Goal: Transaction & Acquisition: Purchase product/service

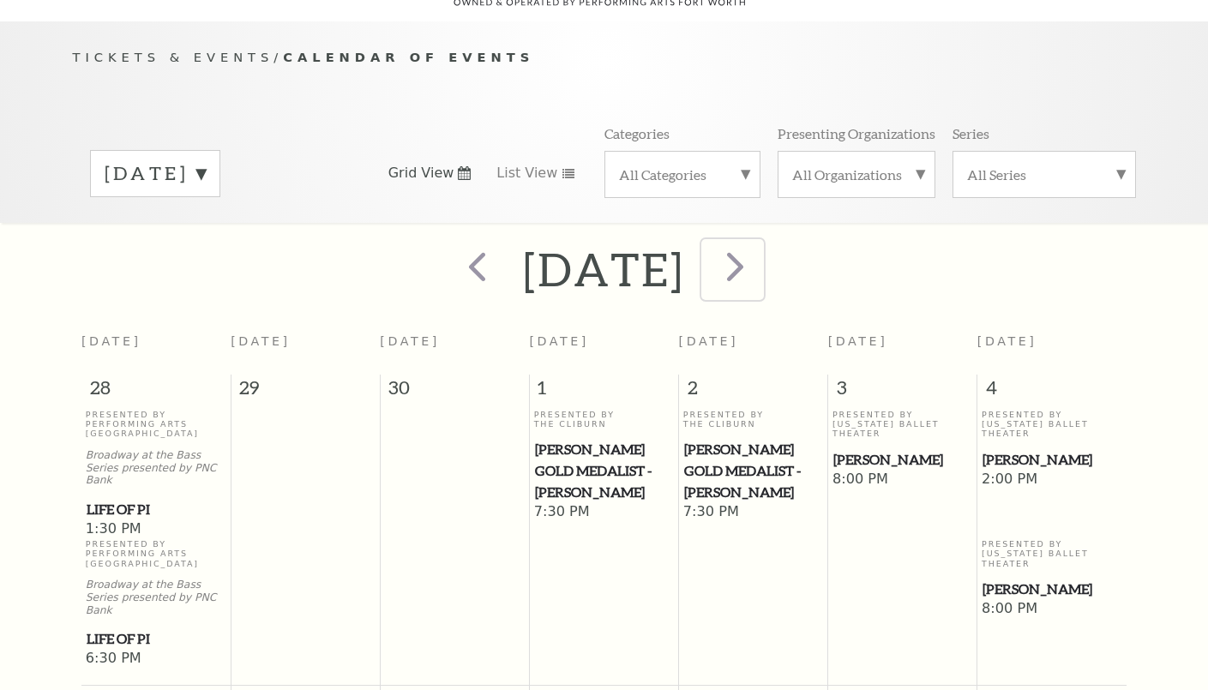
click at [759, 247] on span "next" at bounding box center [735, 266] width 49 height 49
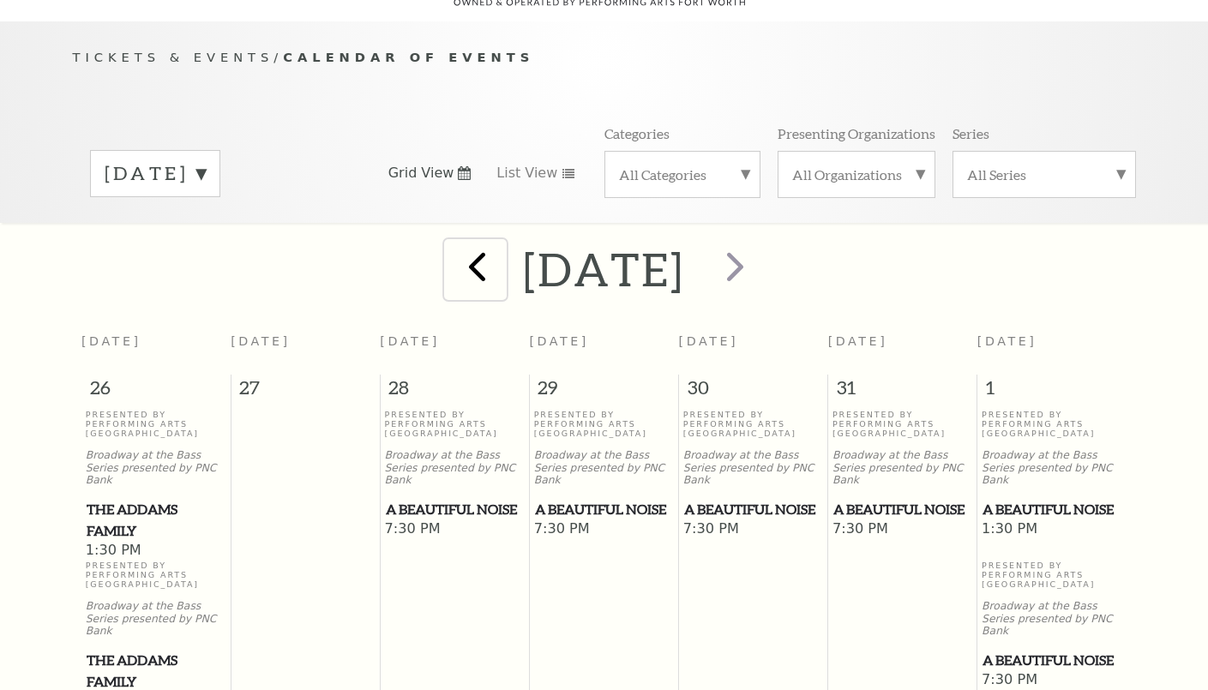
click at [453, 246] on span "prev" at bounding box center [477, 266] width 49 height 49
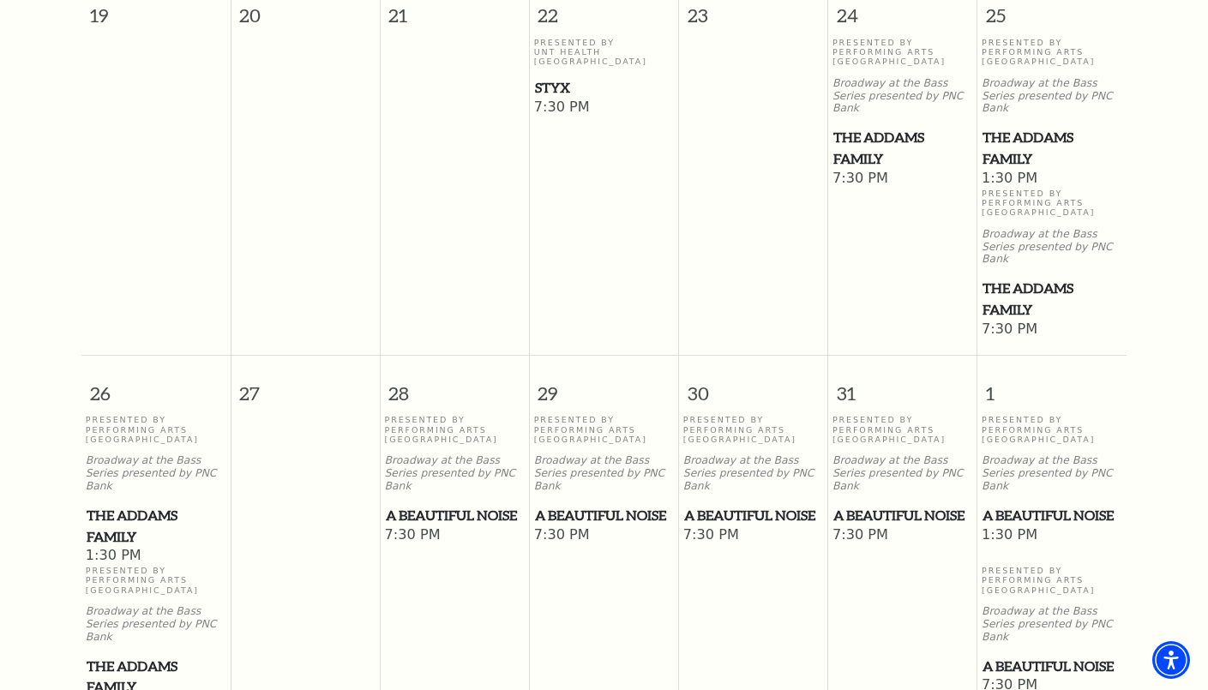
scroll to position [1266, 0]
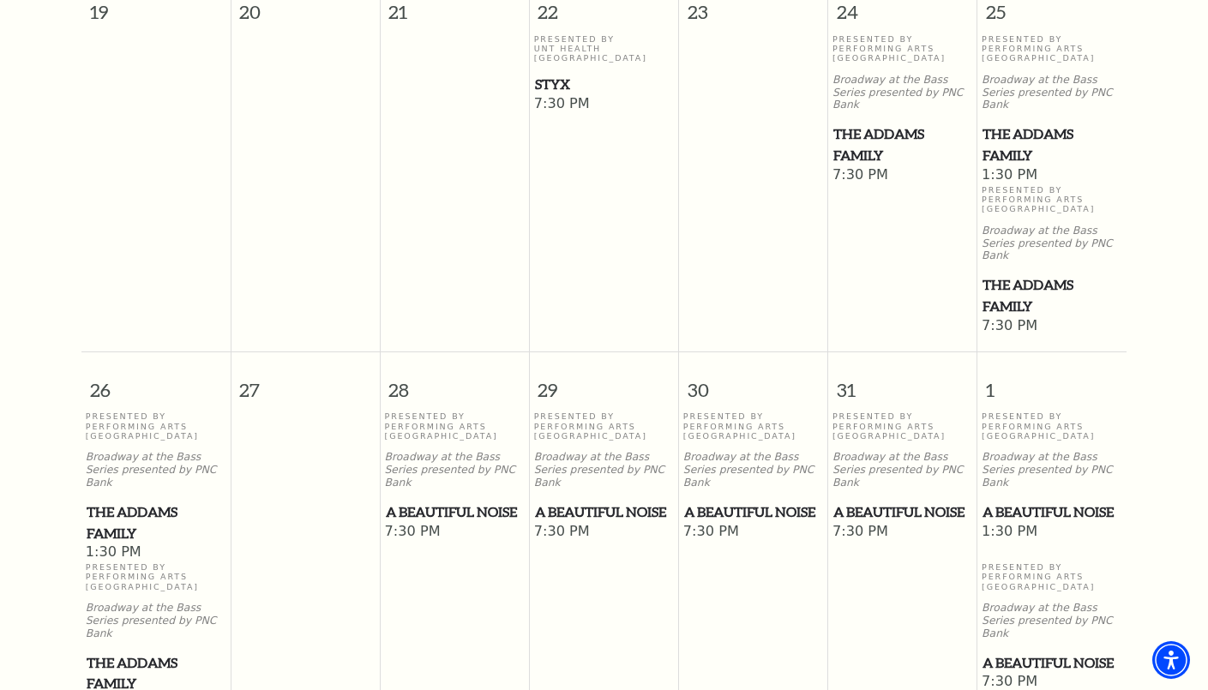
click at [729, 501] on span "A Beautiful Noise" at bounding box center [753, 511] width 139 height 21
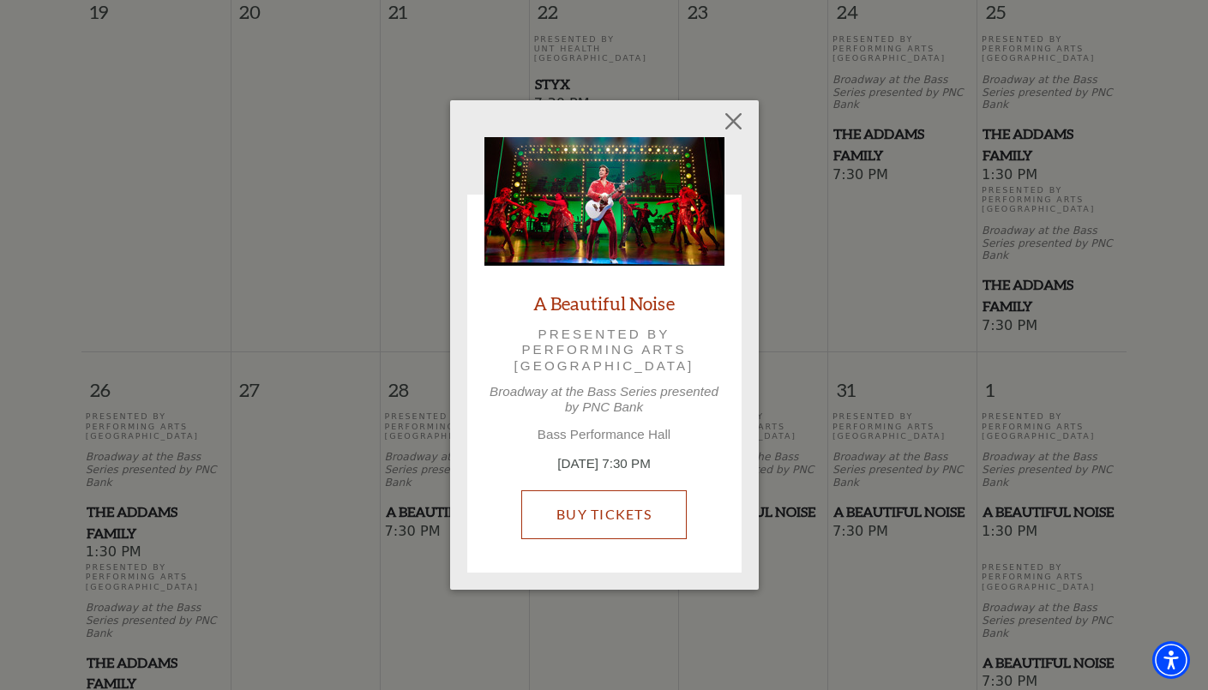
click at [617, 505] on link "Buy Tickets" at bounding box center [603, 514] width 165 height 48
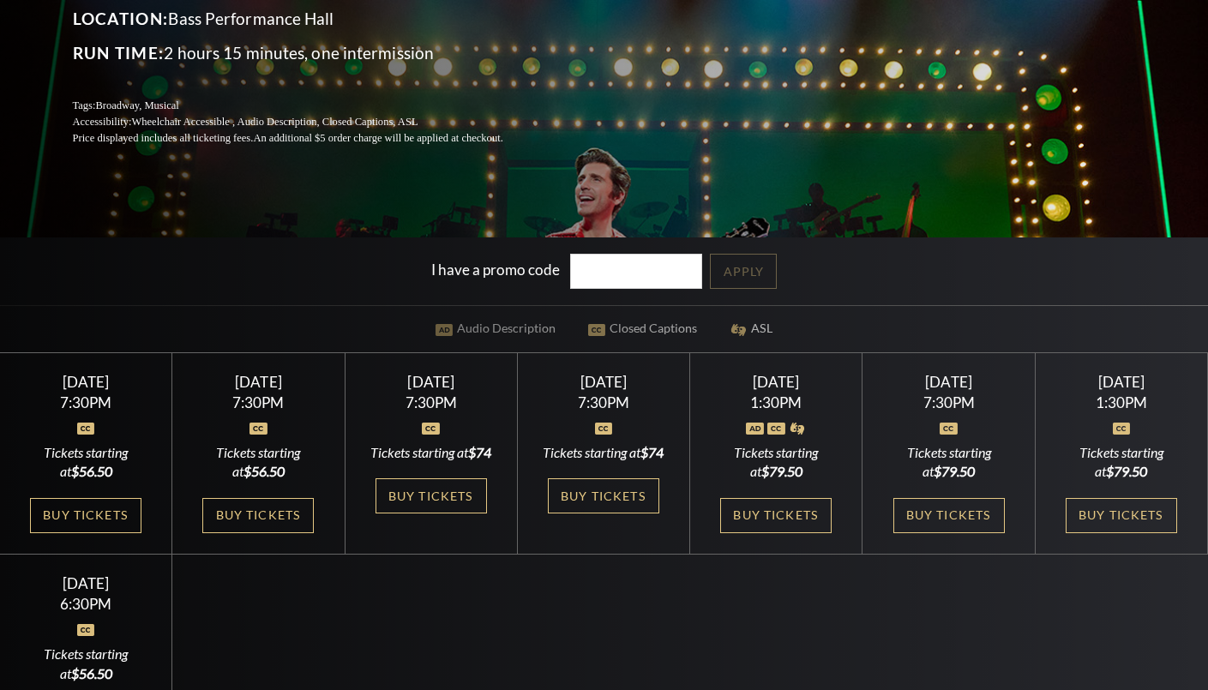
scroll to position [343, 0]
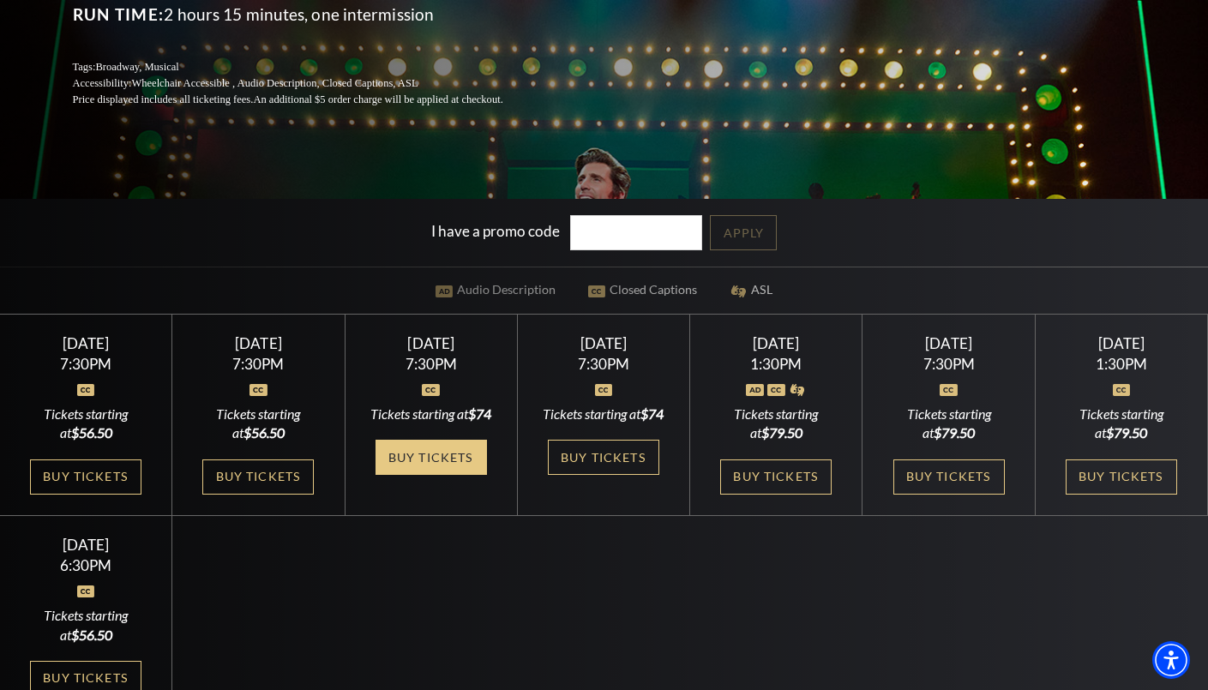
click at [421, 475] on link "Buy Tickets" at bounding box center [430, 457] width 111 height 35
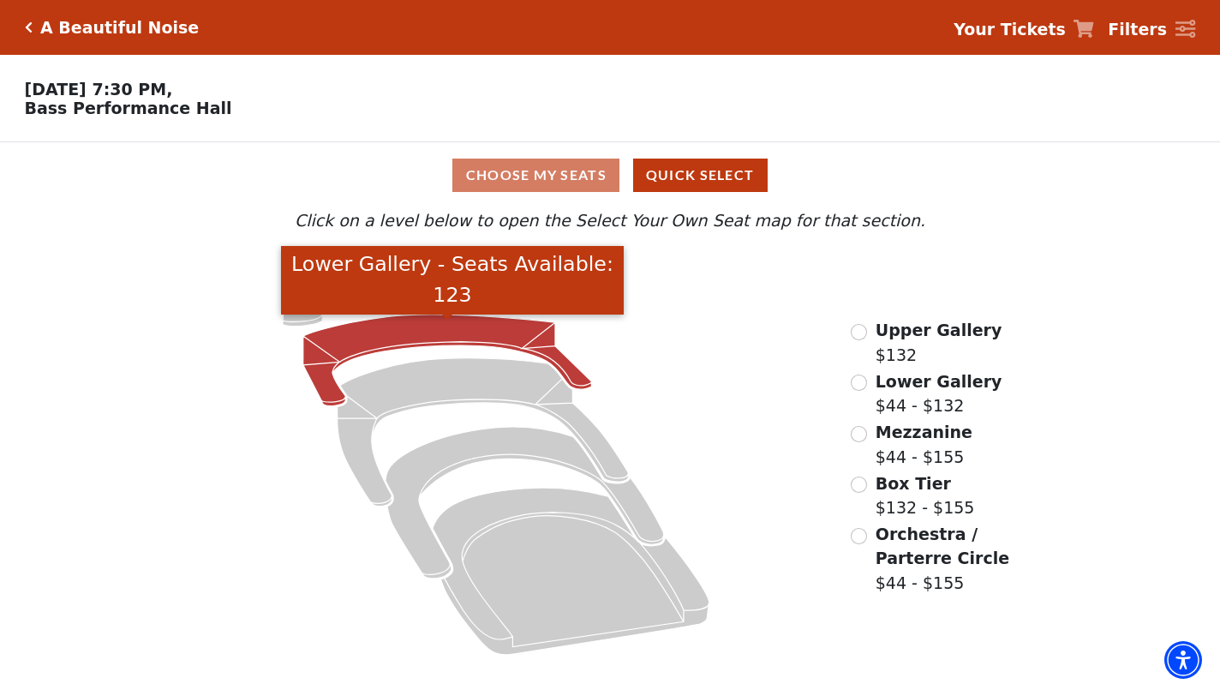
click at [433, 341] on icon "Lower Gallery - Seats Available: 123" at bounding box center [447, 361] width 289 height 92
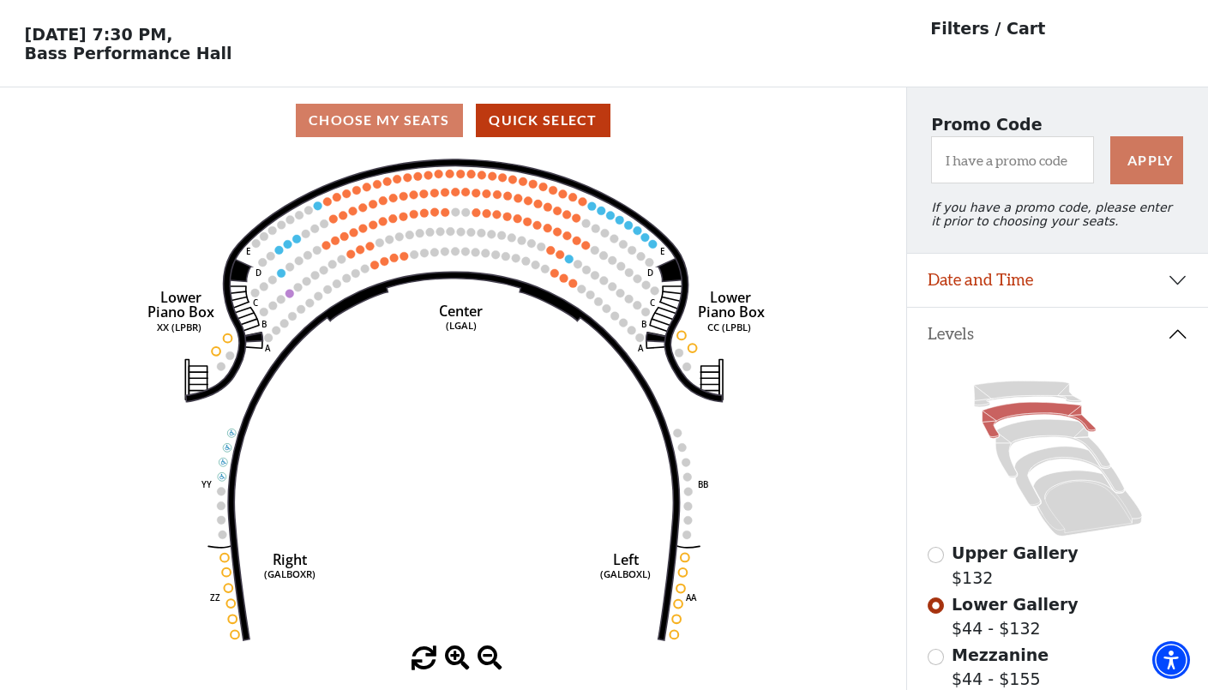
scroll to position [86, 0]
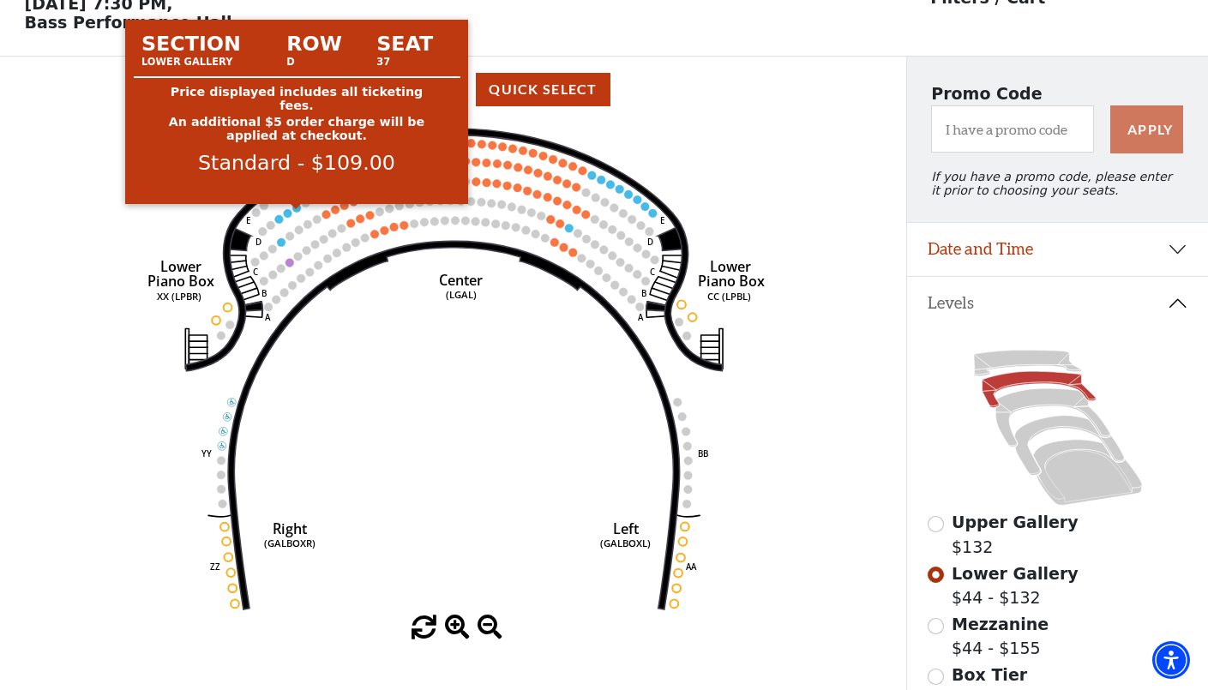
click at [294, 213] on circle at bounding box center [296, 208] width 9 height 9
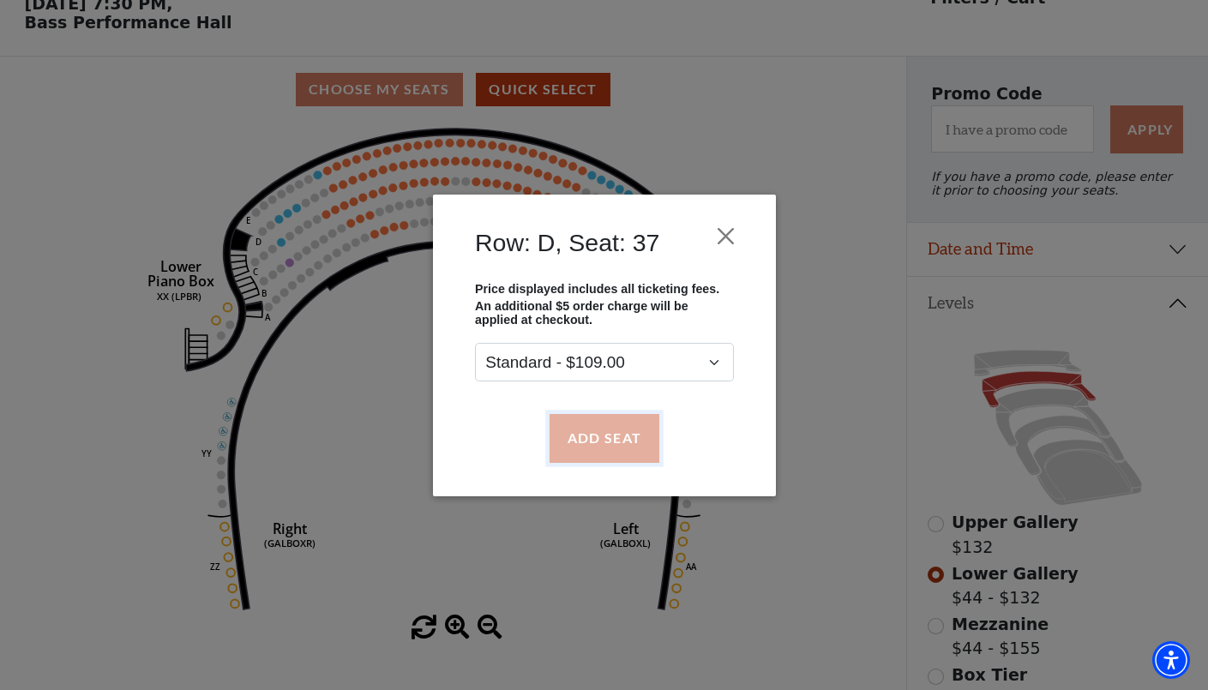
click at [585, 434] on button "Add Seat" at bounding box center [604, 438] width 110 height 48
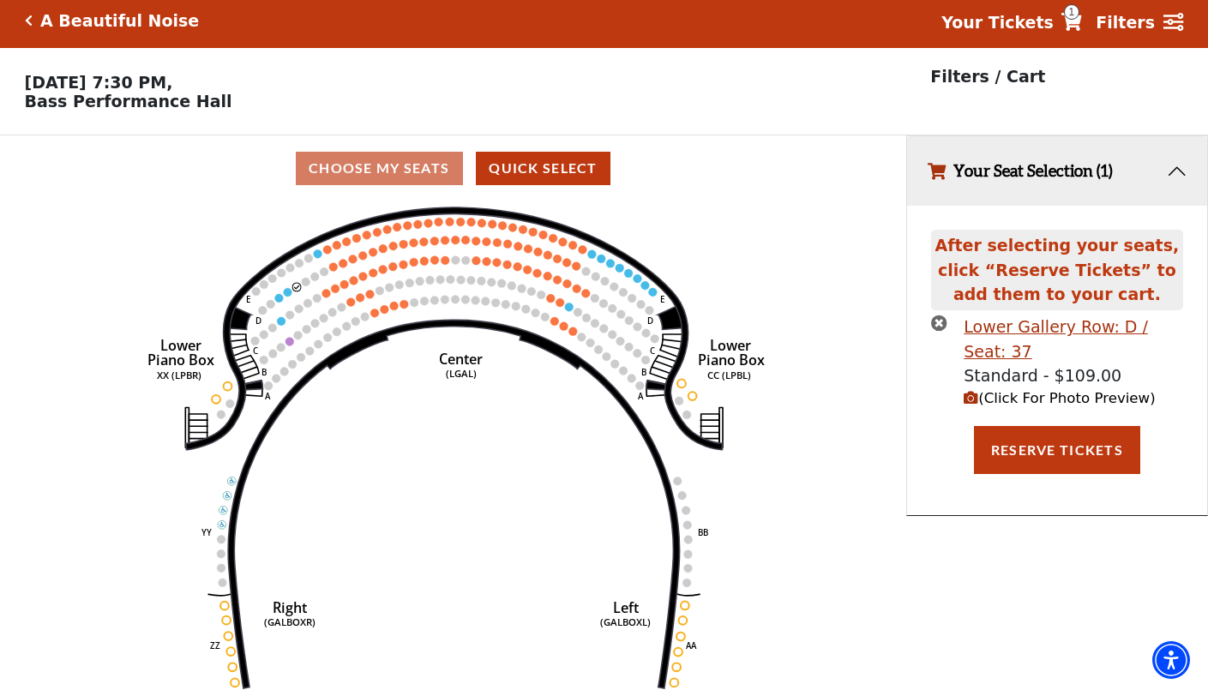
scroll to position [0, 0]
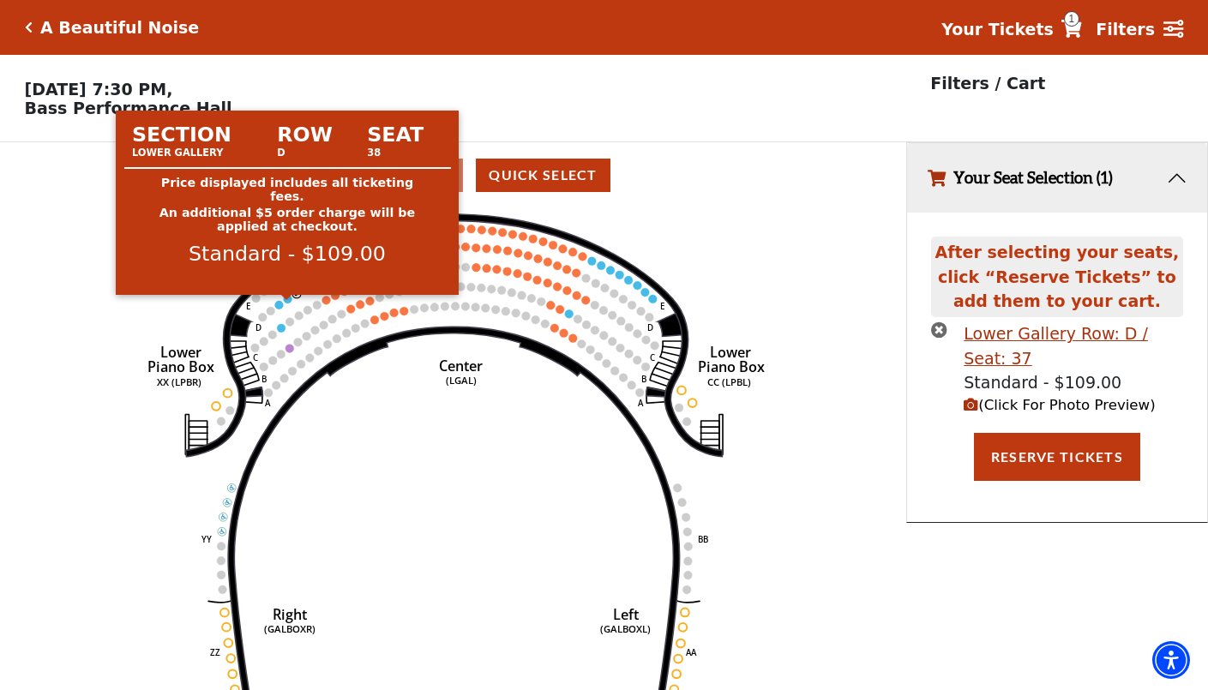
click at [285, 303] on circle at bounding box center [288, 299] width 9 height 9
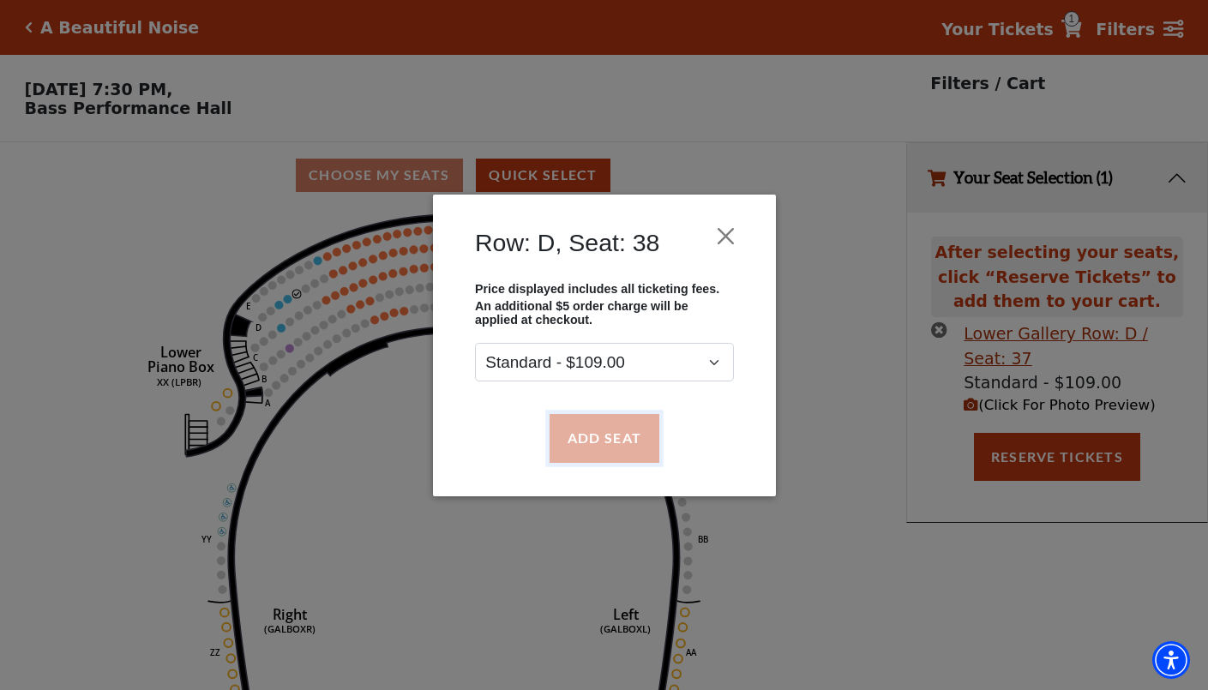
click at [582, 430] on button "Add Seat" at bounding box center [604, 438] width 110 height 48
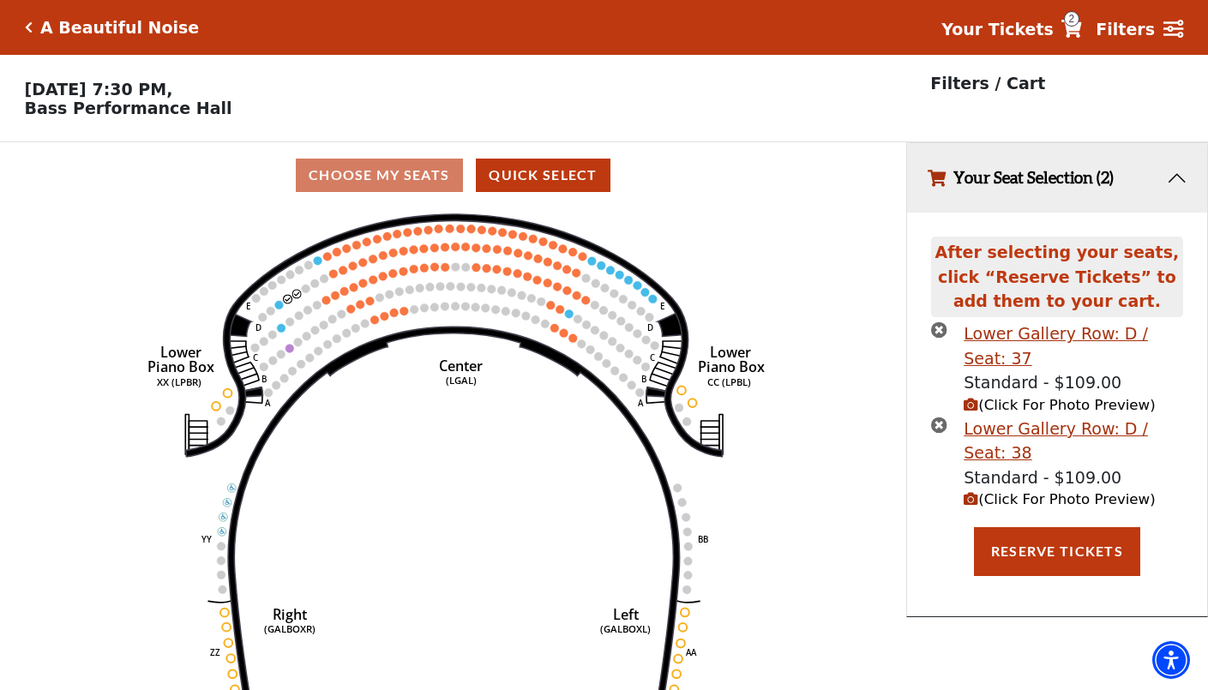
click at [283, 311] on icon "Right (GALBOXR) E D C B A E D C B A YY ZZ Left (GALBOXL) BB AA Center Lower Pia…" at bounding box center [452, 454] width 815 height 493
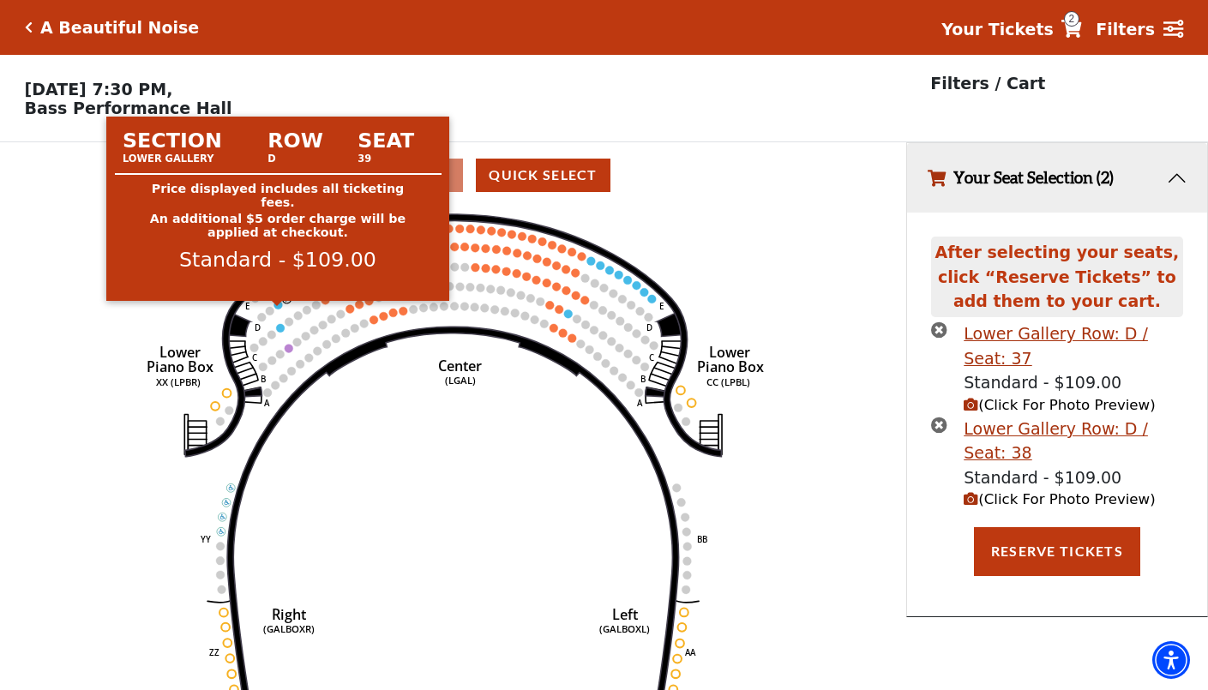
click at [280, 309] on circle at bounding box center [277, 305] width 9 height 9
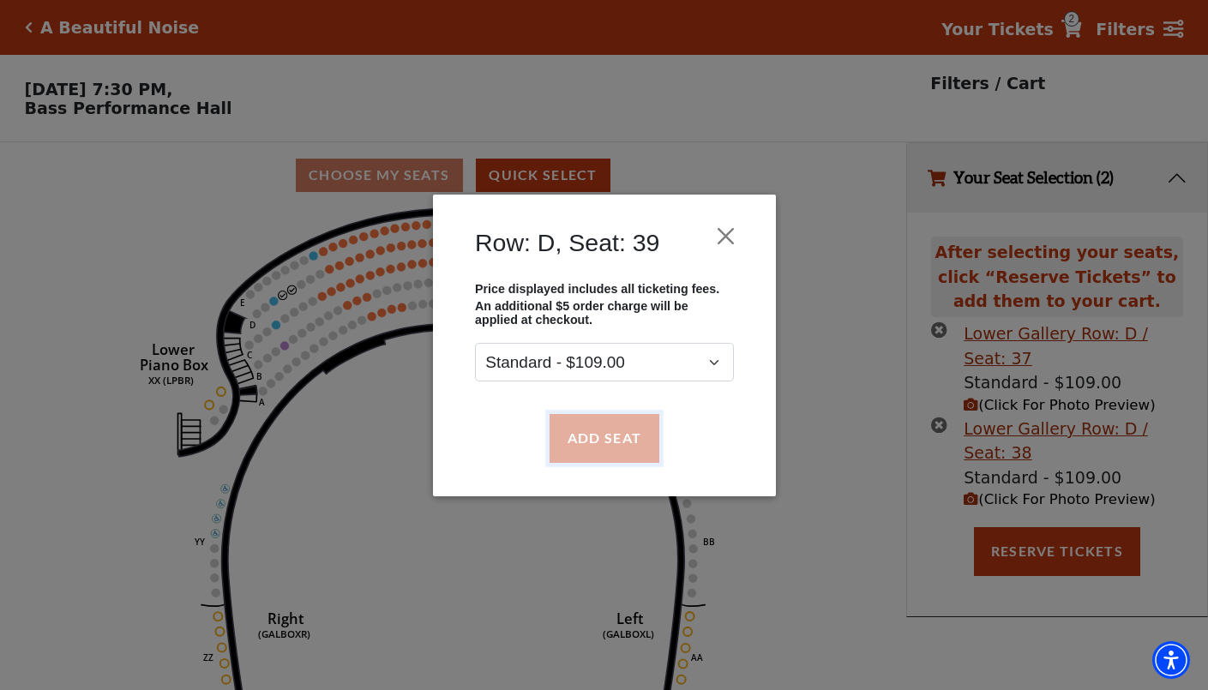
click at [574, 447] on button "Add Seat" at bounding box center [604, 438] width 110 height 48
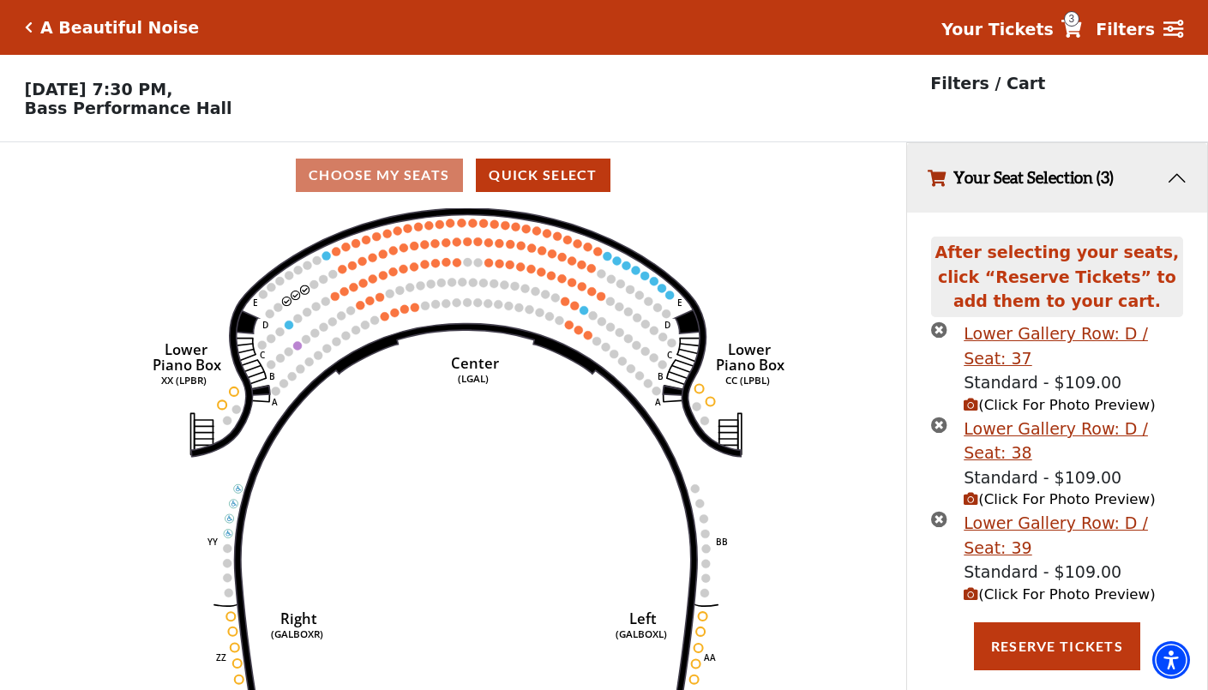
drag, startPoint x: 615, startPoint y: 302, endPoint x: 642, endPoint y: 287, distance: 30.3
click at [642, 287] on icon "Right (GALBOXR) E D C B A E D C B A YY ZZ Left (GALBOXL) BB AA Center Lower Pia…" at bounding box center [452, 454] width 815 height 493
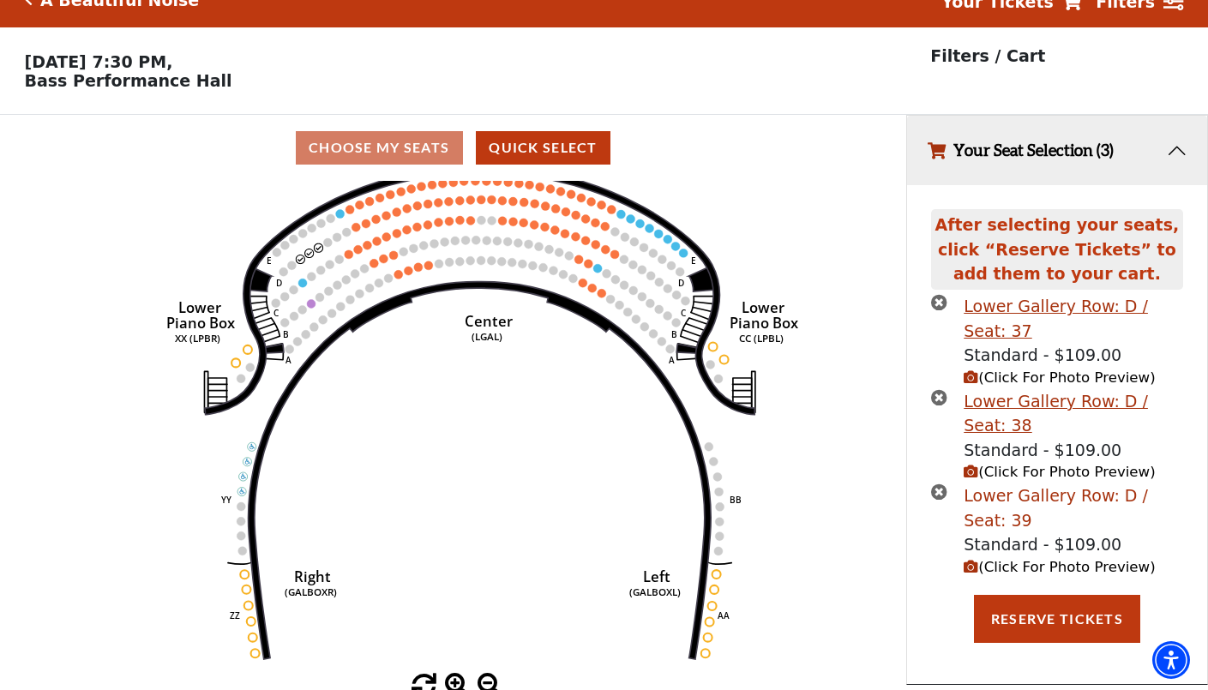
scroll to position [42, 0]
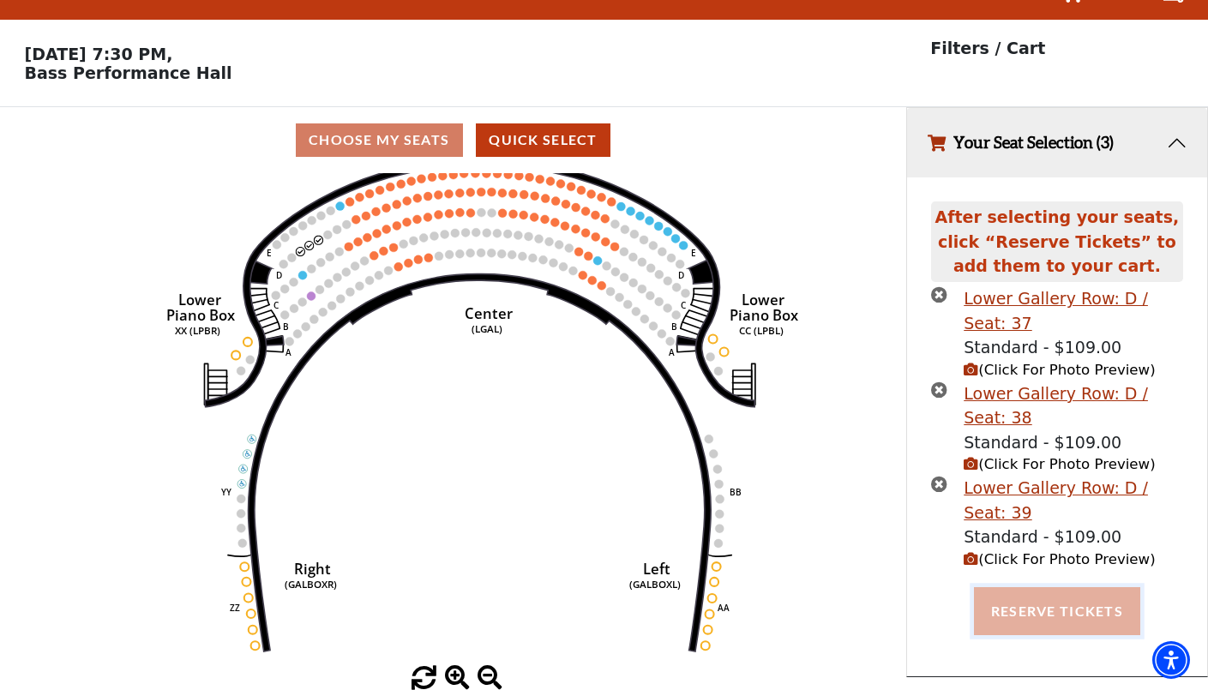
click at [1077, 612] on button "Reserve Tickets" at bounding box center [1057, 611] width 166 height 48
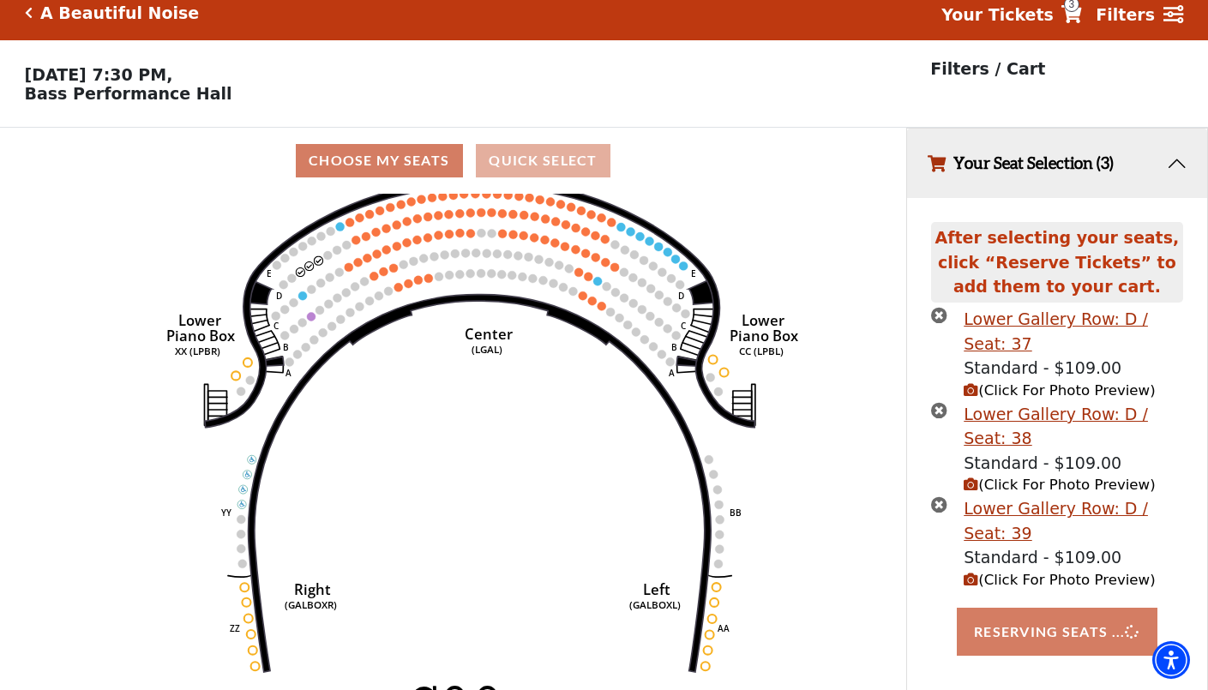
scroll to position [0, 0]
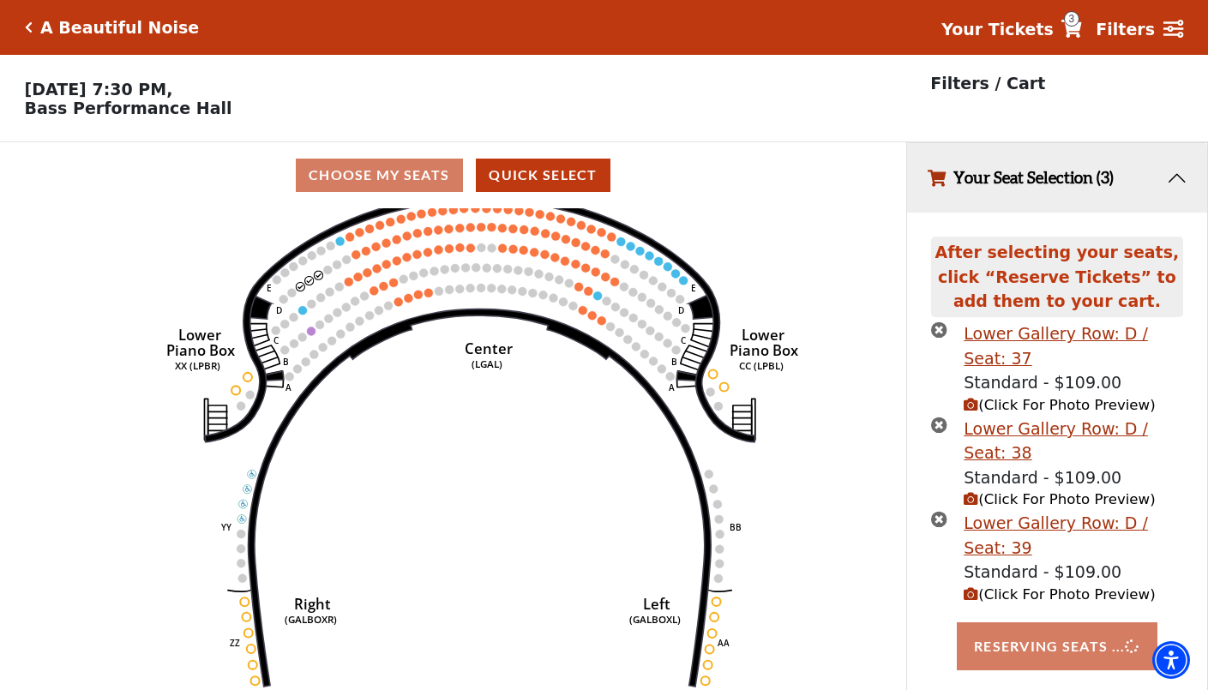
click at [921, 302] on div "After selecting your seats, click “Reserve Tickets” to add them to your cart. L…" at bounding box center [1057, 462] width 300 height 499
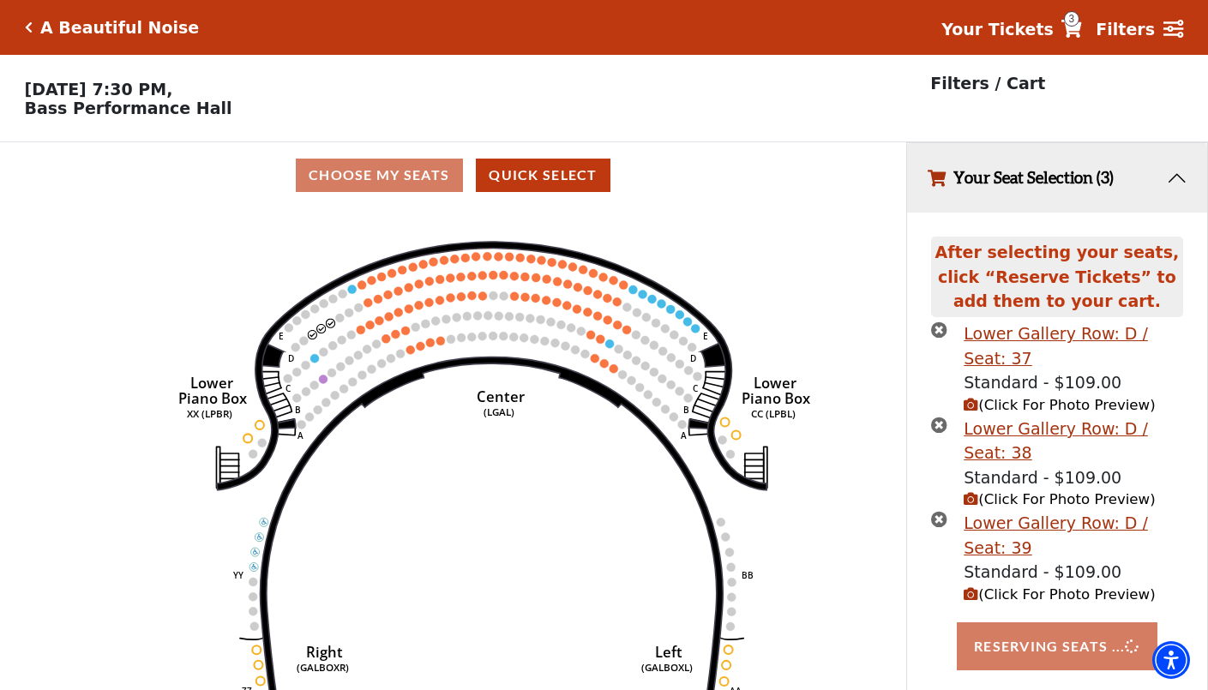
drag, startPoint x: 810, startPoint y: 291, endPoint x: 821, endPoint y: 335, distance: 45.9
click at [821, 335] on icon "Right (GALBOXR) E D C B A E D C B A YY ZZ Left (GALBOXL) BB AA Center Lower Pia…" at bounding box center [452, 454] width 815 height 493
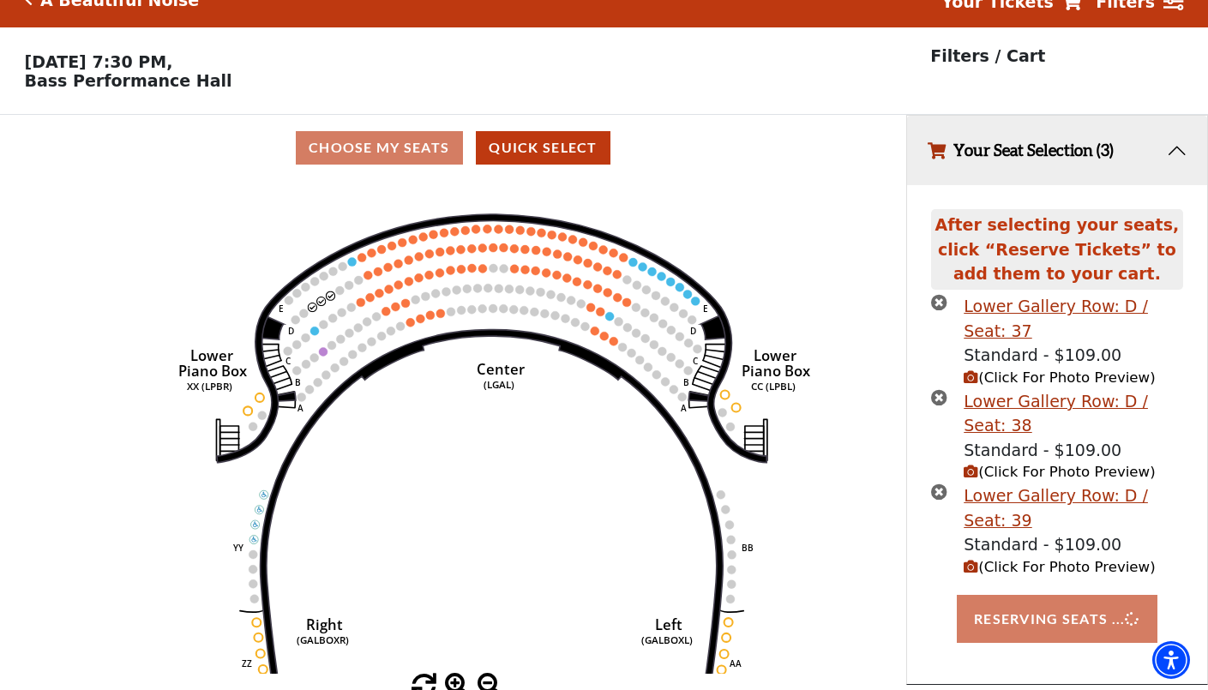
scroll to position [42, 0]
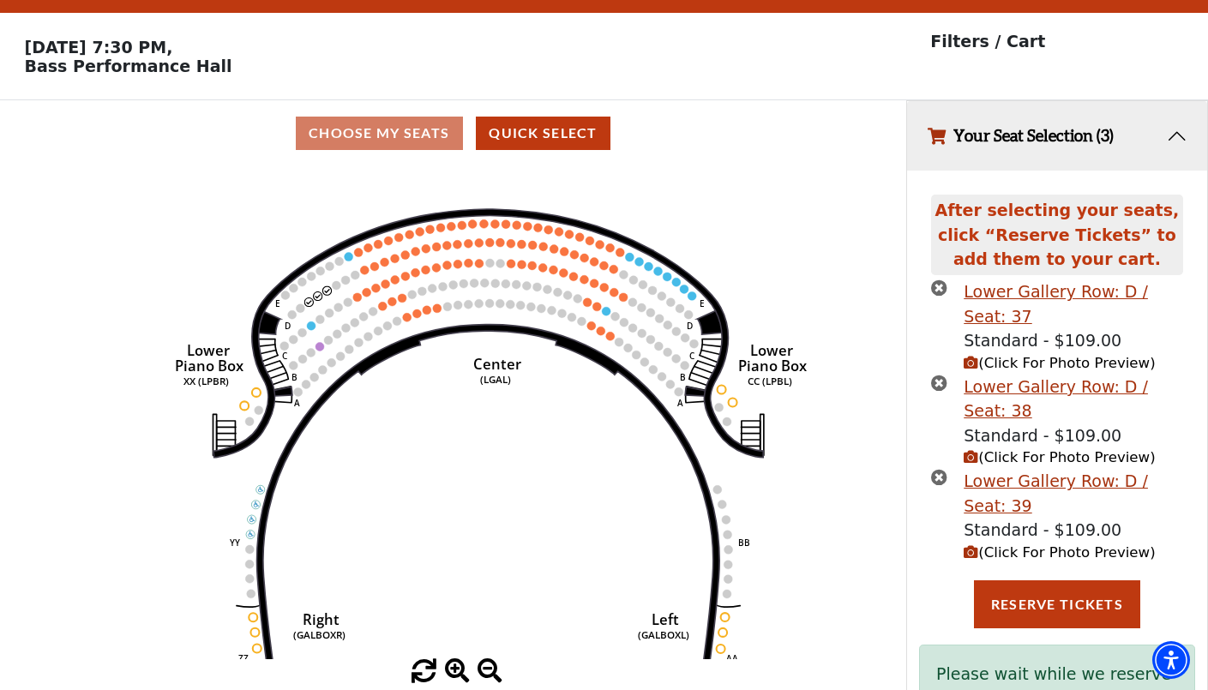
drag, startPoint x: 636, startPoint y: 388, endPoint x: 631, endPoint y: 397, distance: 10.0
click at [631, 397] on icon "Right (GALBOXR) E D C B A E D C B A YY ZZ Left (GALBOXL) BB AA Center Lower Pia…" at bounding box center [452, 412] width 815 height 493
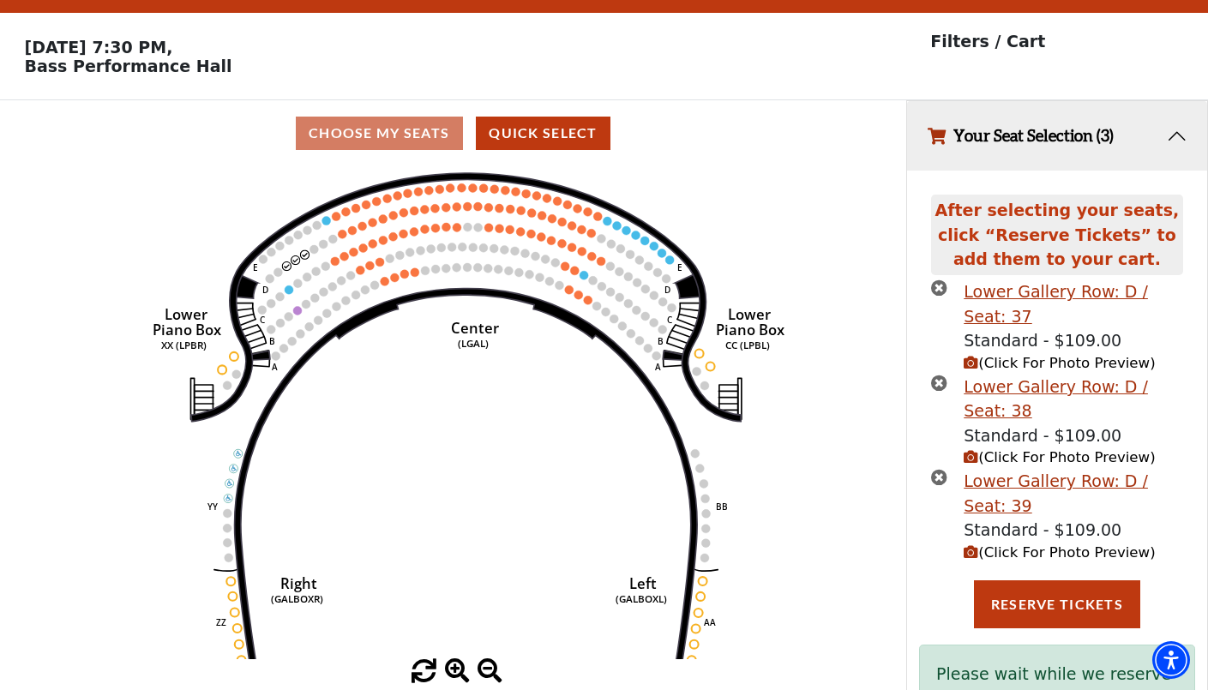
drag, startPoint x: 630, startPoint y: 397, endPoint x: 607, endPoint y: 361, distance: 42.8
click at [607, 361] on icon "Right (GALBOXR) E D C B A E D C B A YY ZZ Left (GALBOXL) BB AA Center Lower Pia…" at bounding box center [452, 412] width 815 height 493
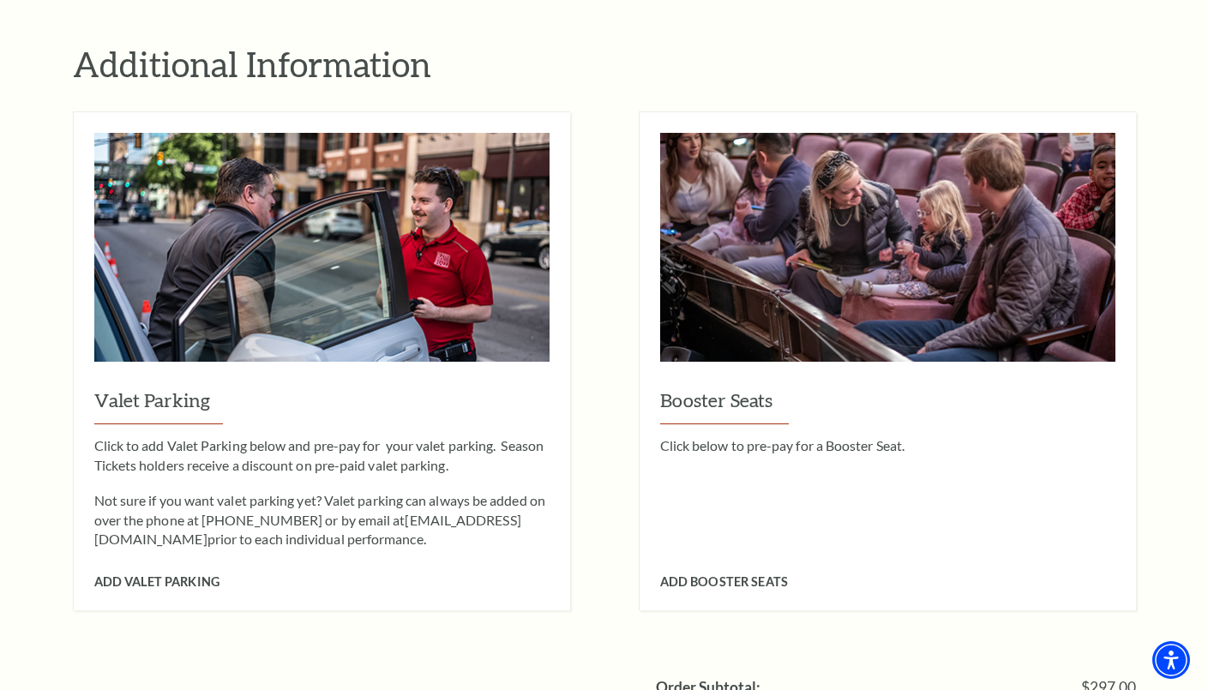
scroll to position [1543, 0]
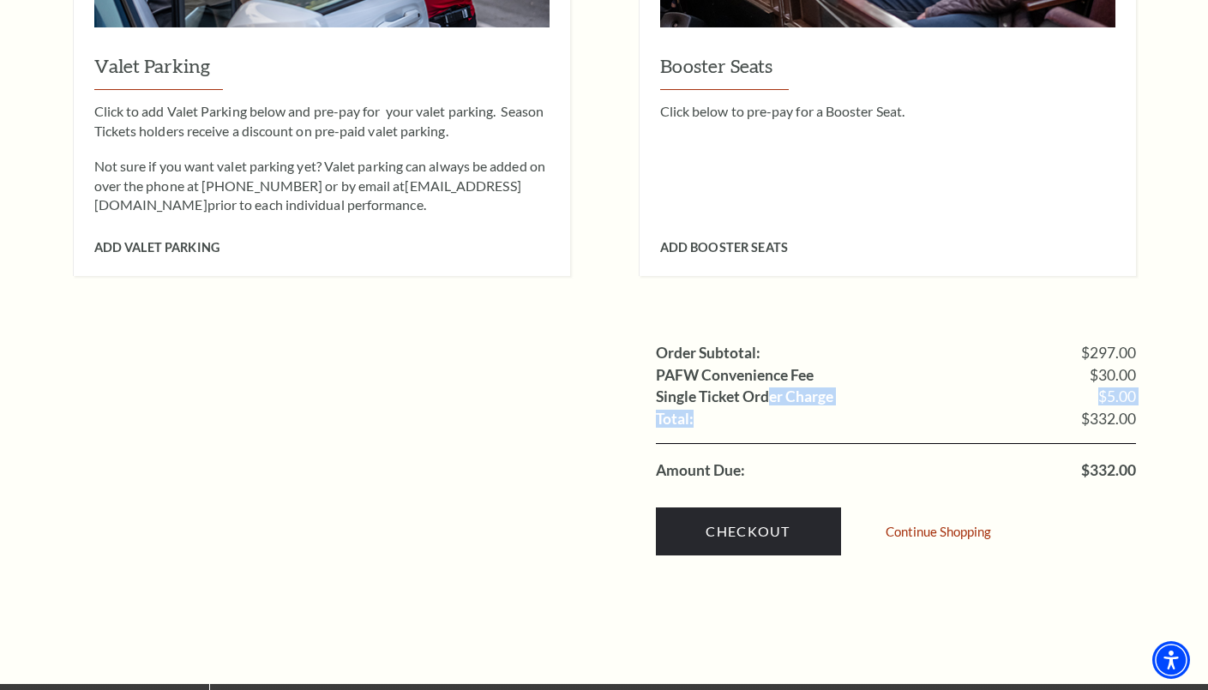
click at [771, 380] on ul "Order Subtotal: $297.00 PAFW Convenience Fee $30.00 Single Ticket Order Charge …" at bounding box center [604, 411] width 1063 height 139
click at [770, 507] on link "Checkout" at bounding box center [748, 531] width 185 height 48
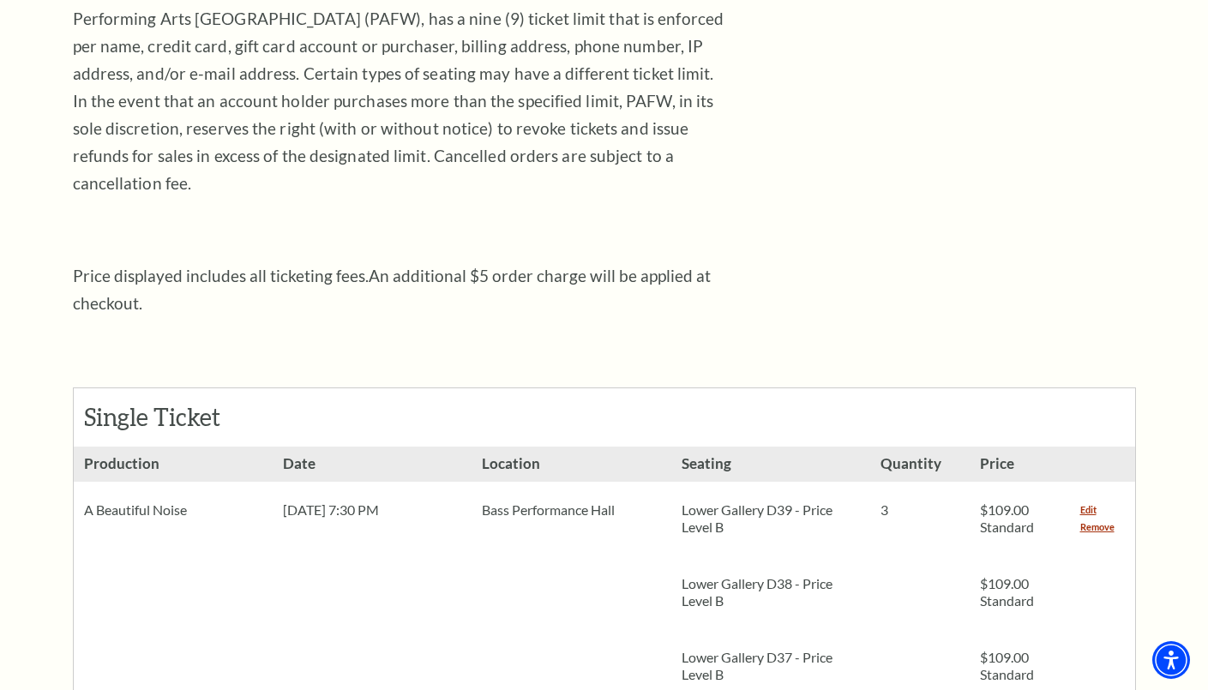
scroll to position [0, 0]
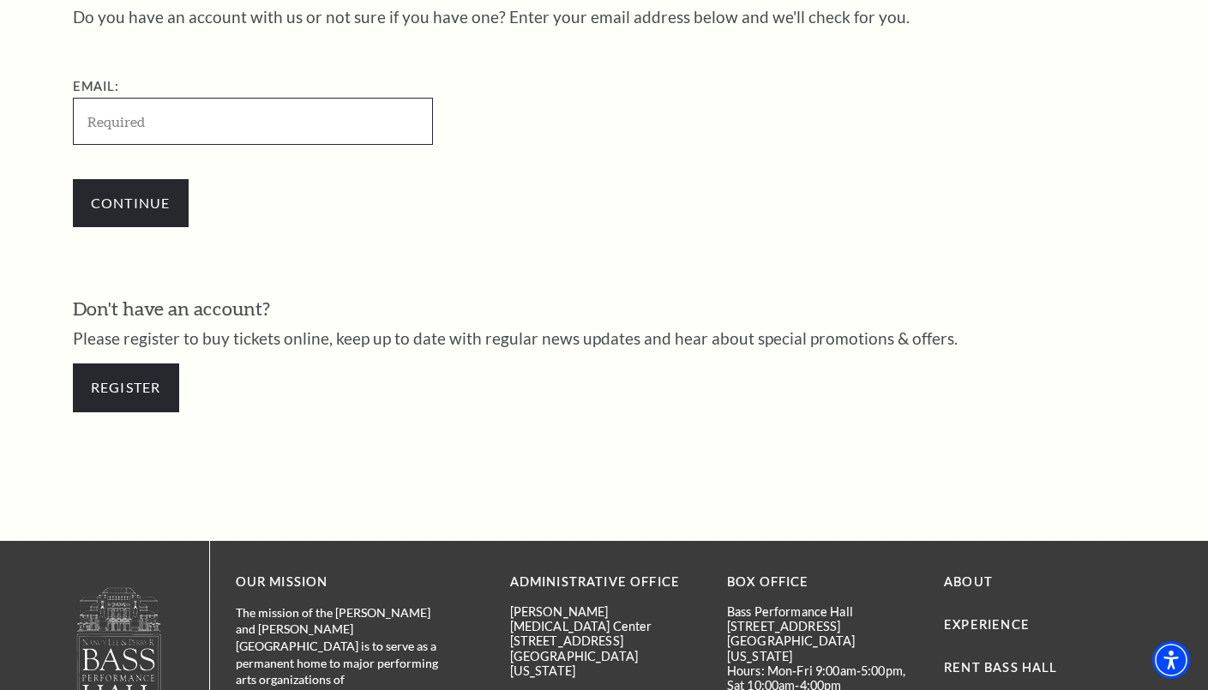
click at [188, 123] on input "Email:" at bounding box center [253, 121] width 360 height 47
click at [192, 126] on input "Email:" at bounding box center [253, 121] width 360 height 47
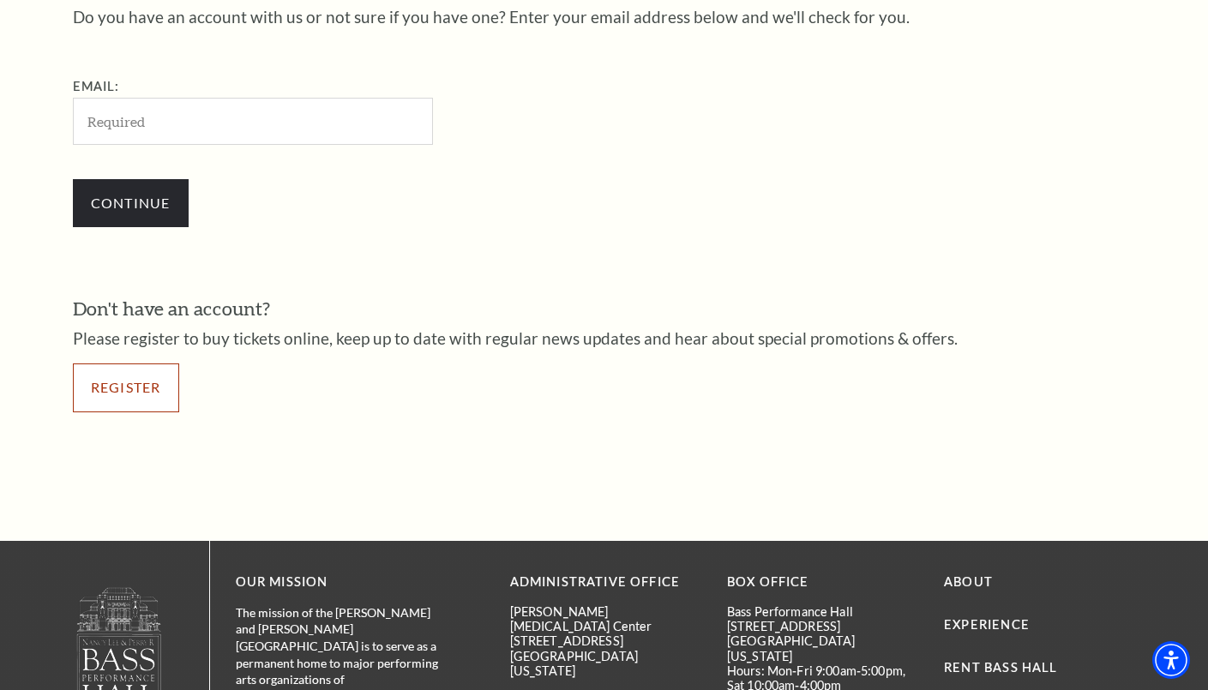
click at [130, 406] on link "Register" at bounding box center [126, 387] width 106 height 48
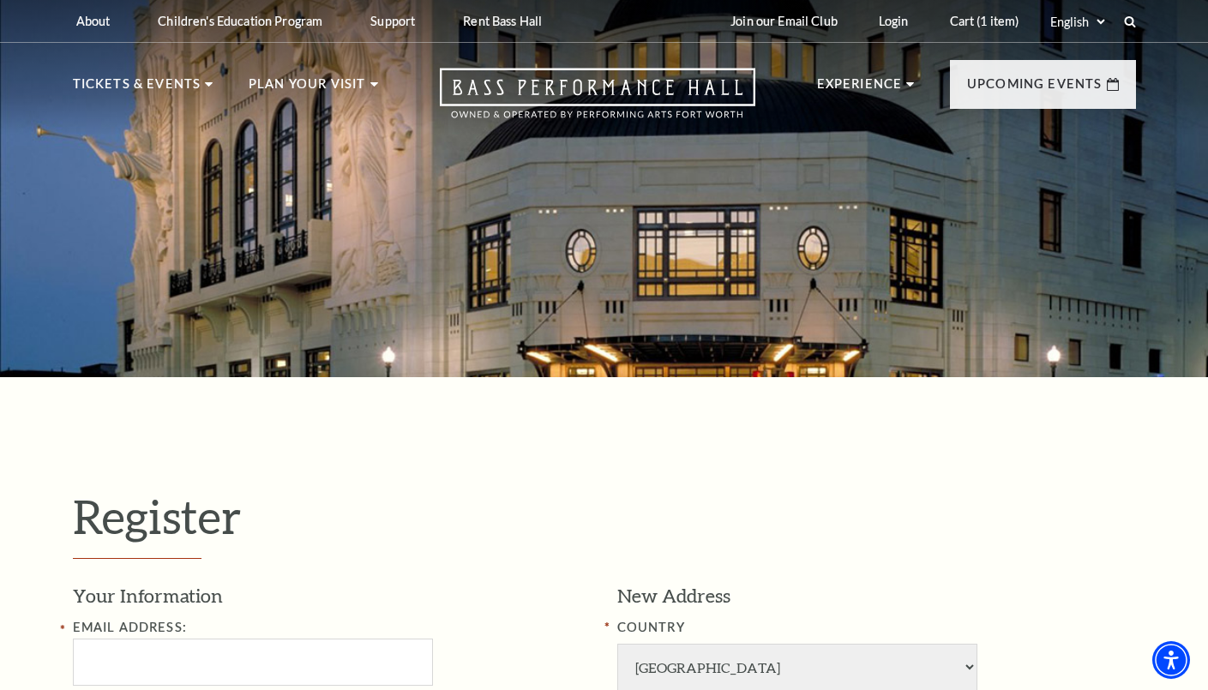
select select "1"
select select "TX"
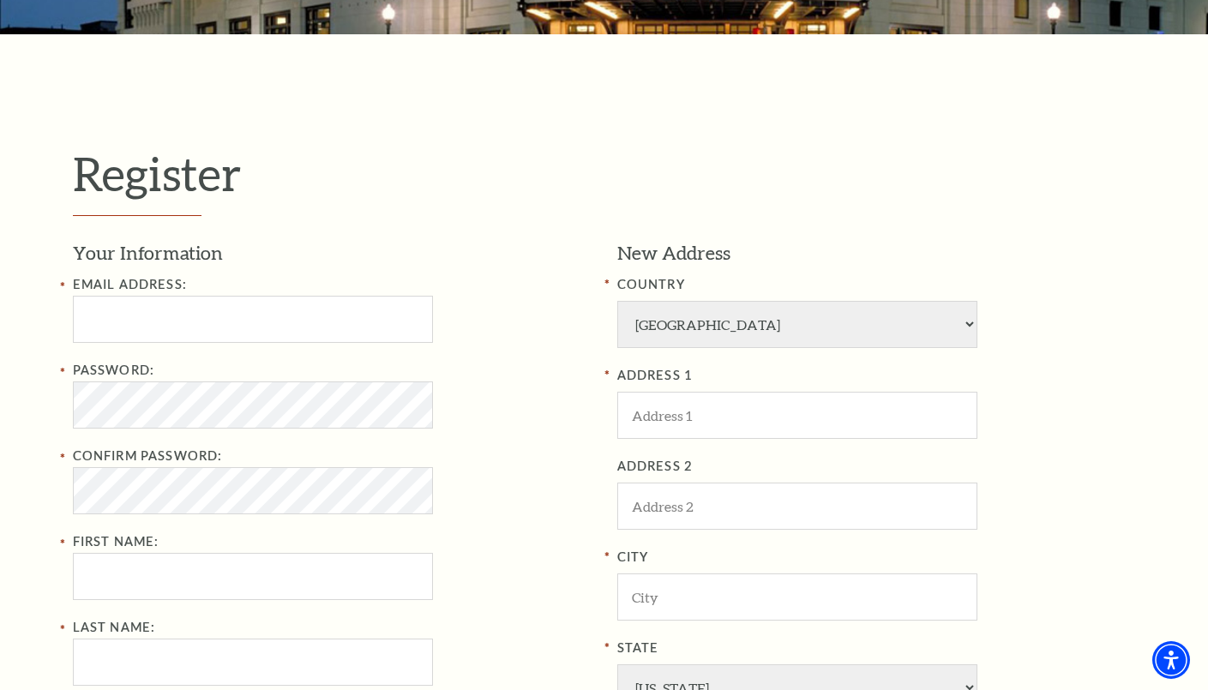
scroll to position [343, 0]
click at [195, 302] on input "text" at bounding box center [253, 319] width 360 height 47
paste input "qurandaniell@gmail.com"
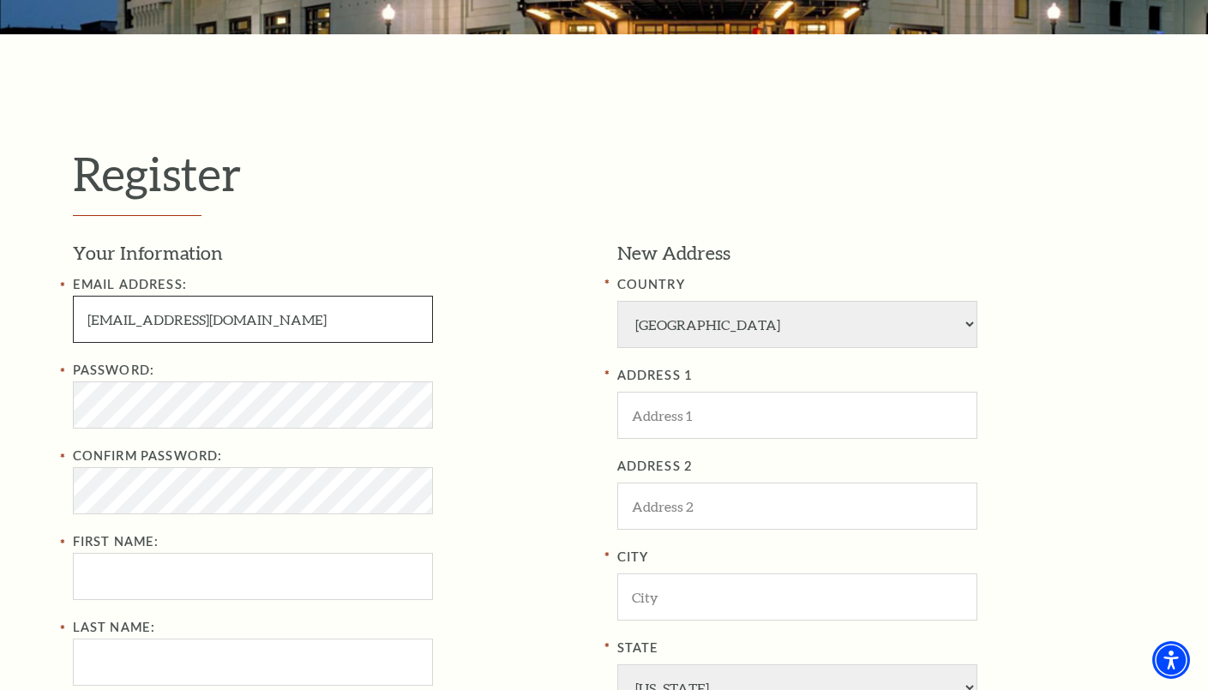
type input "qurandaniell@gmail.com"
click at [435, 389] on div "Password:" at bounding box center [332, 394] width 519 height 69
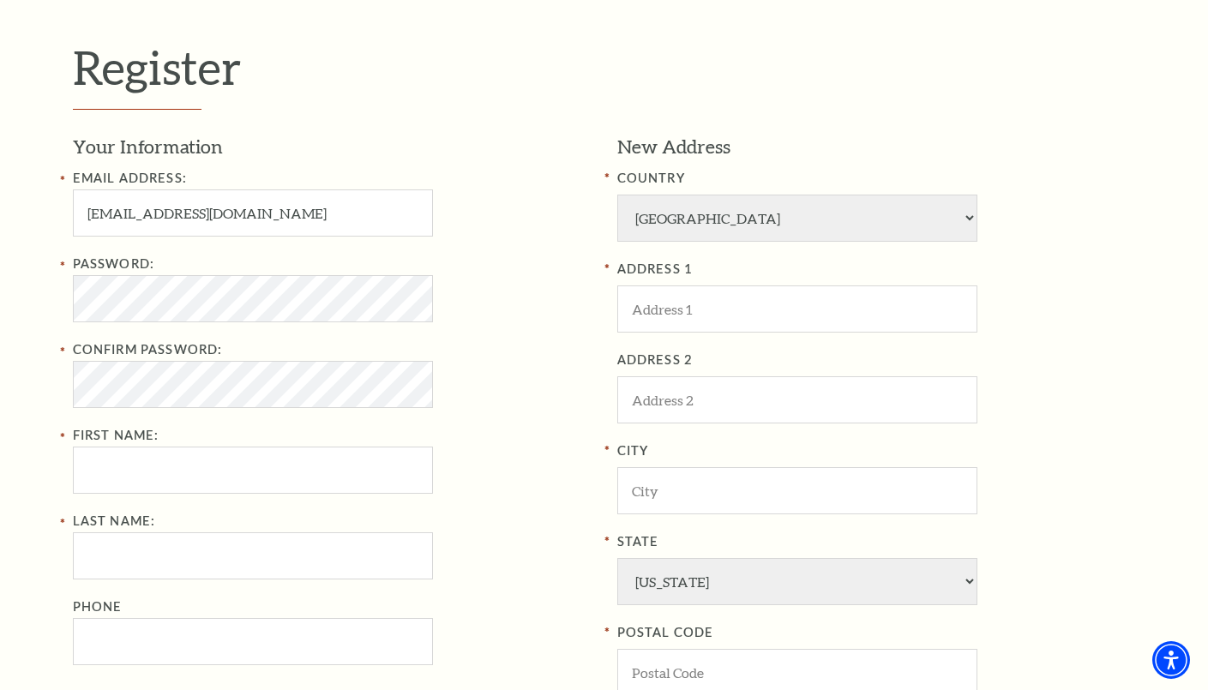
scroll to position [600, 0]
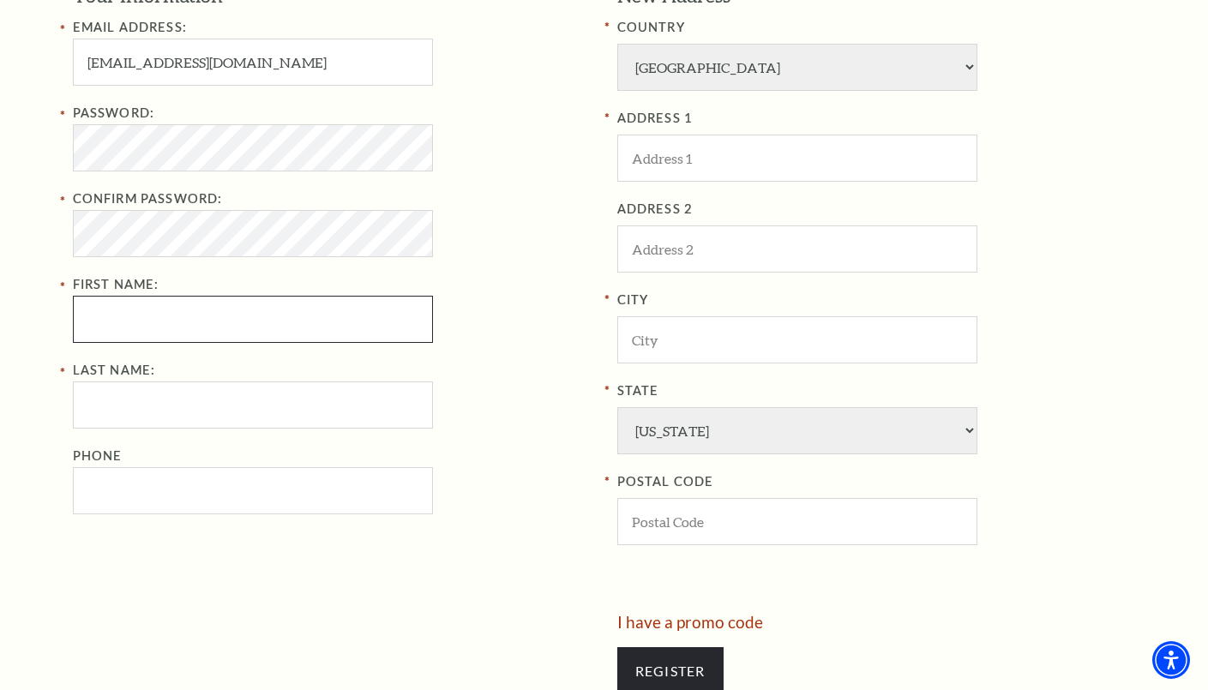
click at [146, 309] on input "First Name:" at bounding box center [253, 319] width 360 height 47
paste input "Paul Klein"
click at [216, 319] on input "Paul Klein" at bounding box center [253, 319] width 360 height 47
type input "Paul"
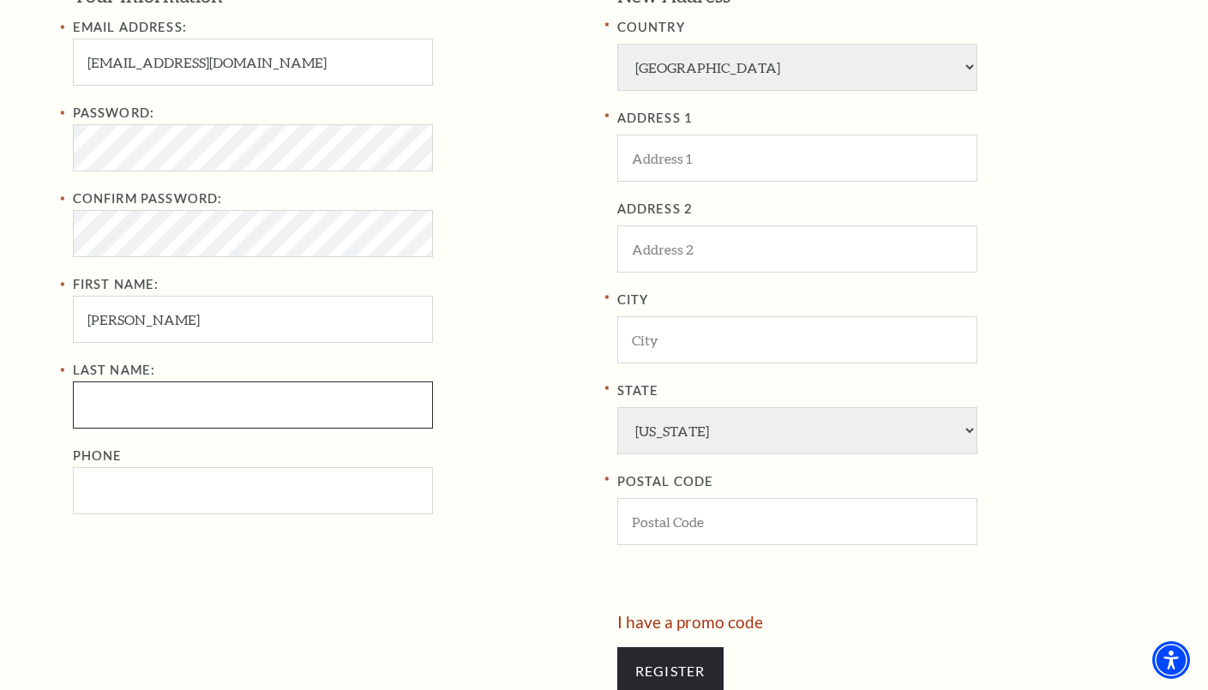
click at [178, 401] on input "Last Name:" at bounding box center [253, 404] width 360 height 47
paste input "Klein"
type input "Klein"
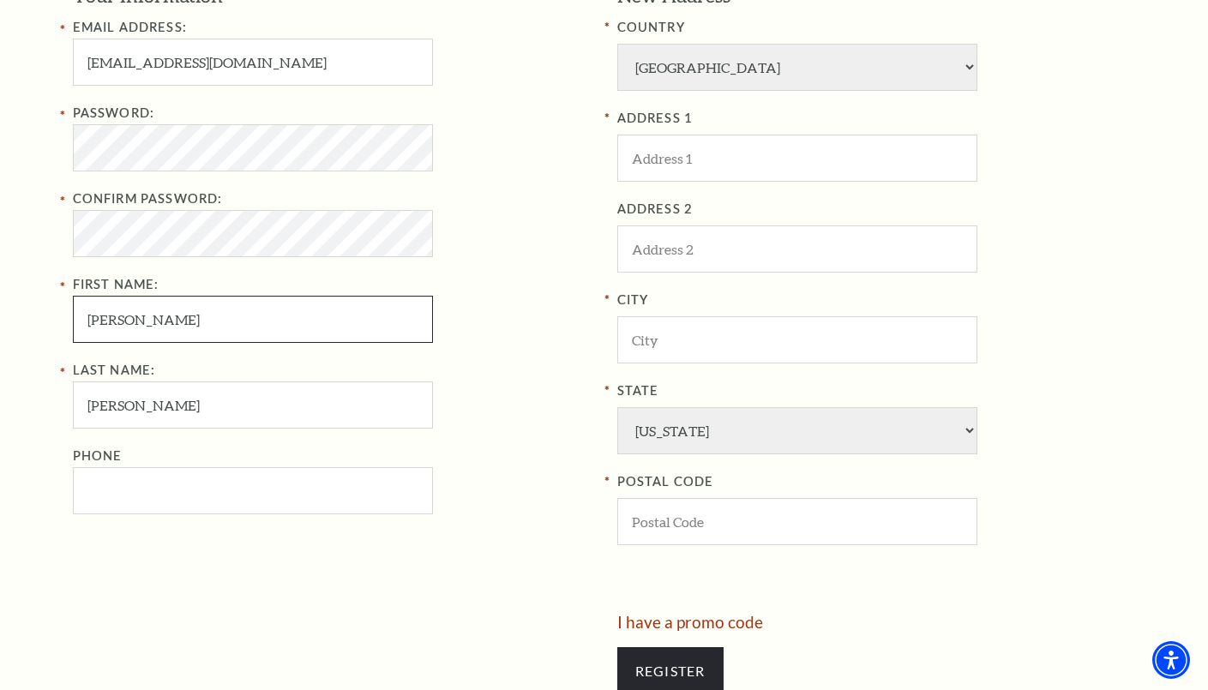
click at [205, 327] on input "Paul" at bounding box center [253, 319] width 360 height 47
type input "Paul"
drag, startPoint x: 153, startPoint y: 489, endPoint x: 267, endPoint y: 392, distance: 150.1
click at [157, 489] on input "Phone" at bounding box center [253, 490] width 360 height 47
paste input "8174248564"
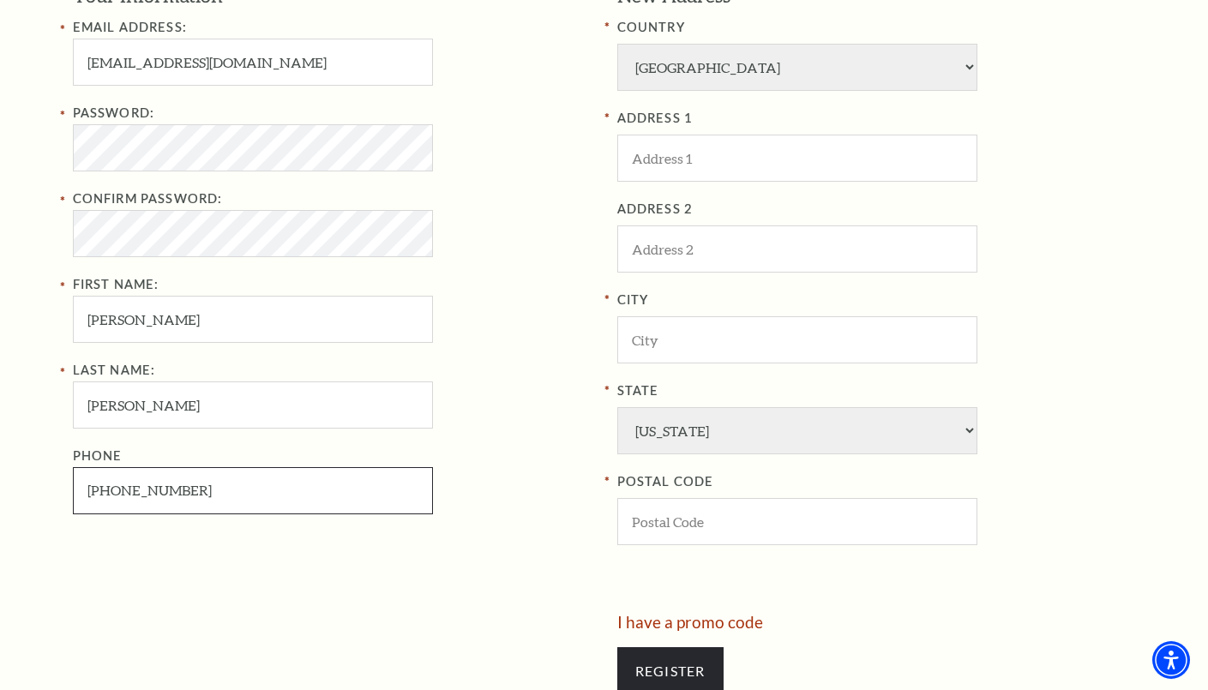
type input "817-424-8564"
click at [675, 147] on input "ADDRESS 1" at bounding box center [797, 158] width 360 height 47
paste input "906 Chimney Hill Trail"
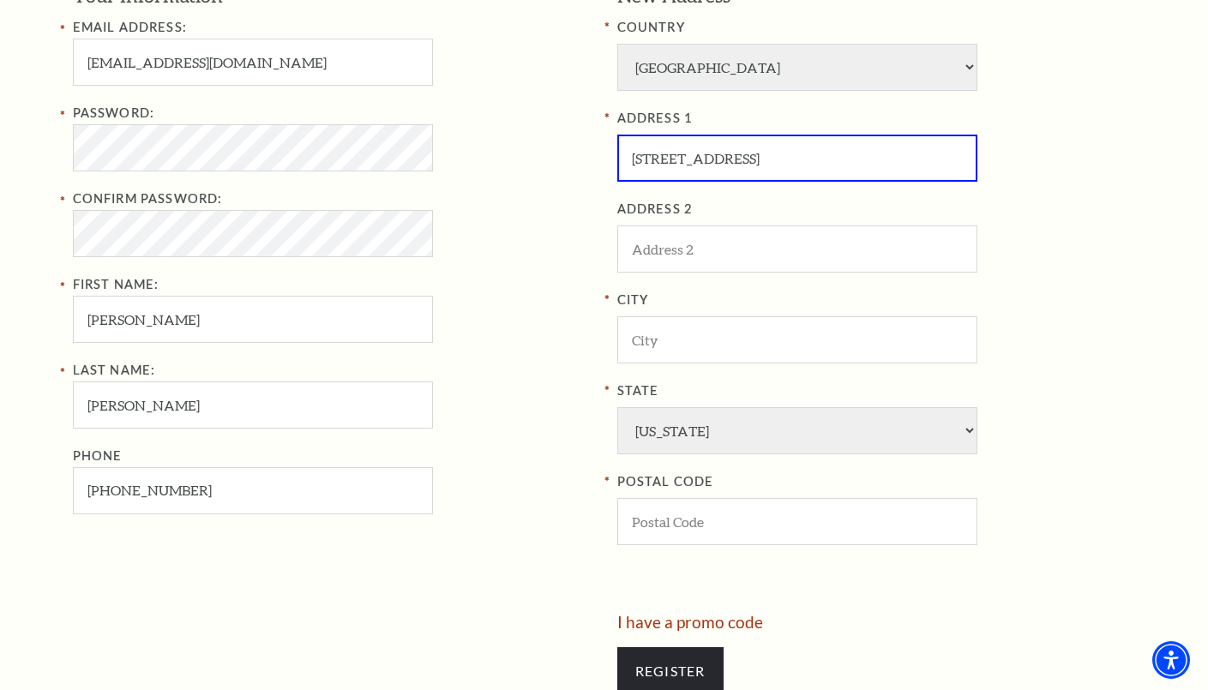
type input "906 Chimney Hill Trail"
click at [720, 338] on input "City" at bounding box center [797, 339] width 360 height 47
paste input "Southlake"
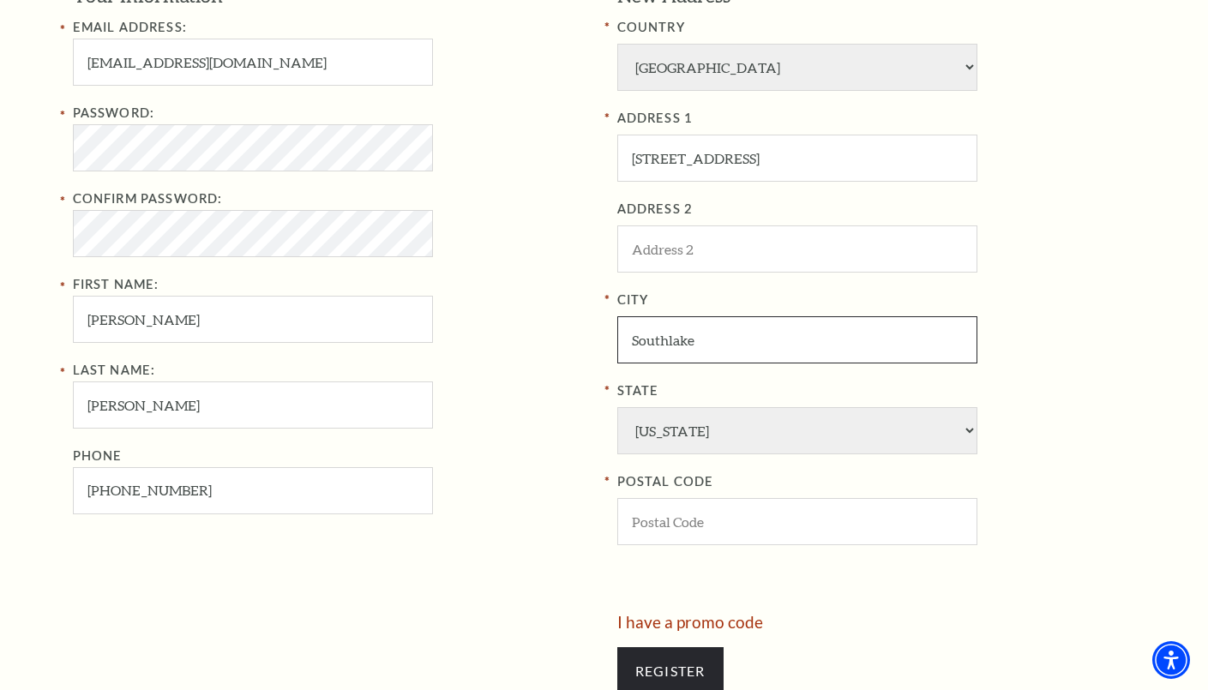
type input "Southlake"
click at [741, 434] on select "Alabama Alaska American Embassy American Embassy American Samoa Arizona Arkansa…" at bounding box center [797, 430] width 360 height 47
drag, startPoint x: 741, startPoint y: 434, endPoint x: 743, endPoint y: 471, distance: 37.8
click at [741, 434] on select "Alabama Alaska American Embassy American Embassy American Samoa Arizona Arkansa…" at bounding box center [797, 430] width 360 height 47
click at [741, 490] on label "POSTAL CODE" at bounding box center [876, 481] width 519 height 21
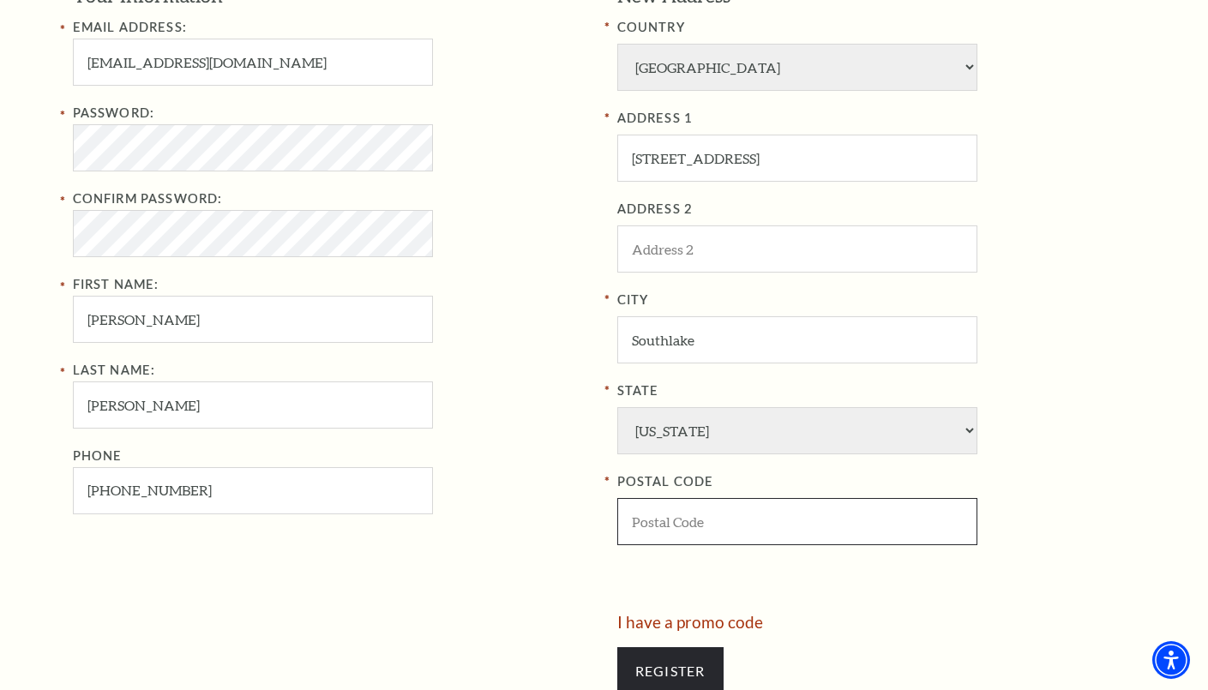
click at [753, 507] on input "POSTAL CODE" at bounding box center [797, 521] width 360 height 47
type input "76092"
click at [1120, 447] on div "State Alabama Alaska American Embassy American Embassy American Samoa Arizona A…" at bounding box center [876, 418] width 519 height 74
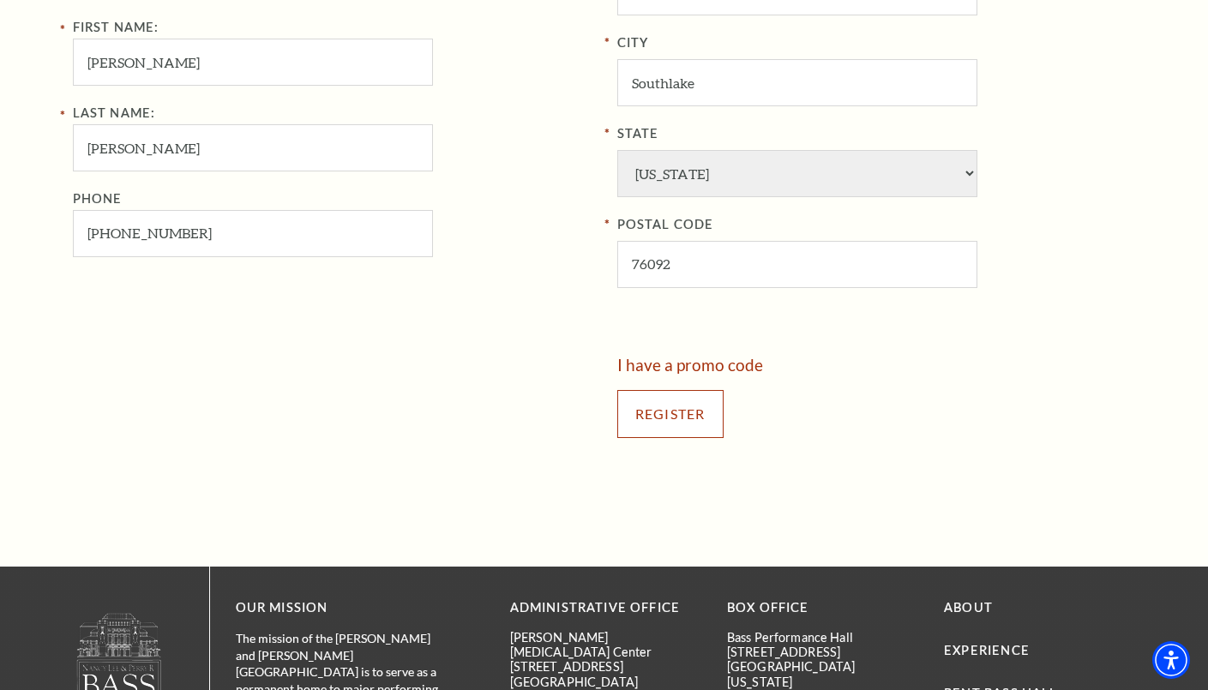
click at [686, 417] on input "Register" at bounding box center [670, 414] width 106 height 48
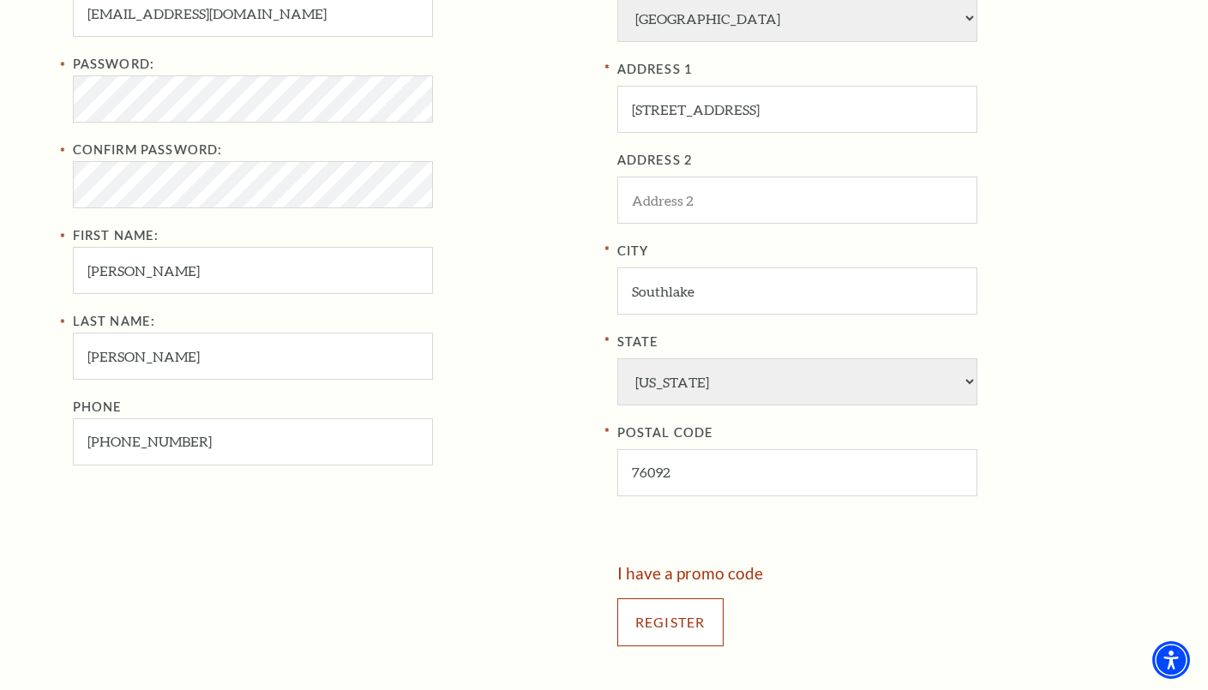
scroll to position [857, 0]
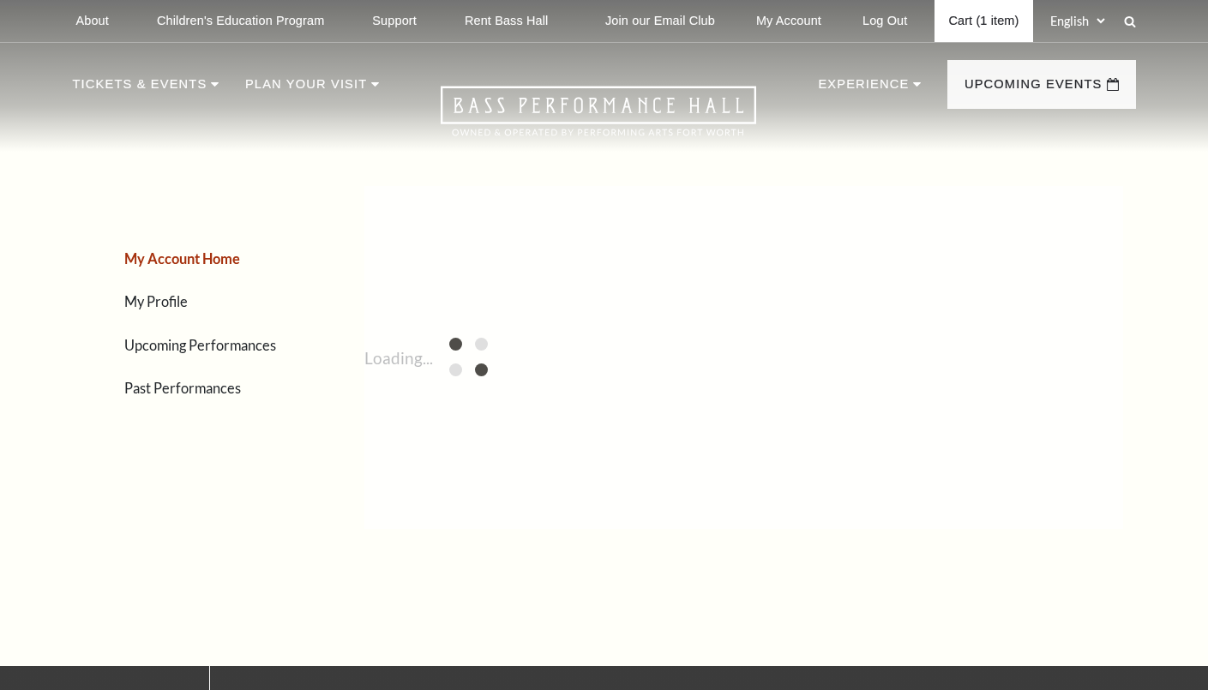
click at [969, 19] on link "Cart (1 item)" at bounding box center [983, 21] width 98 height 42
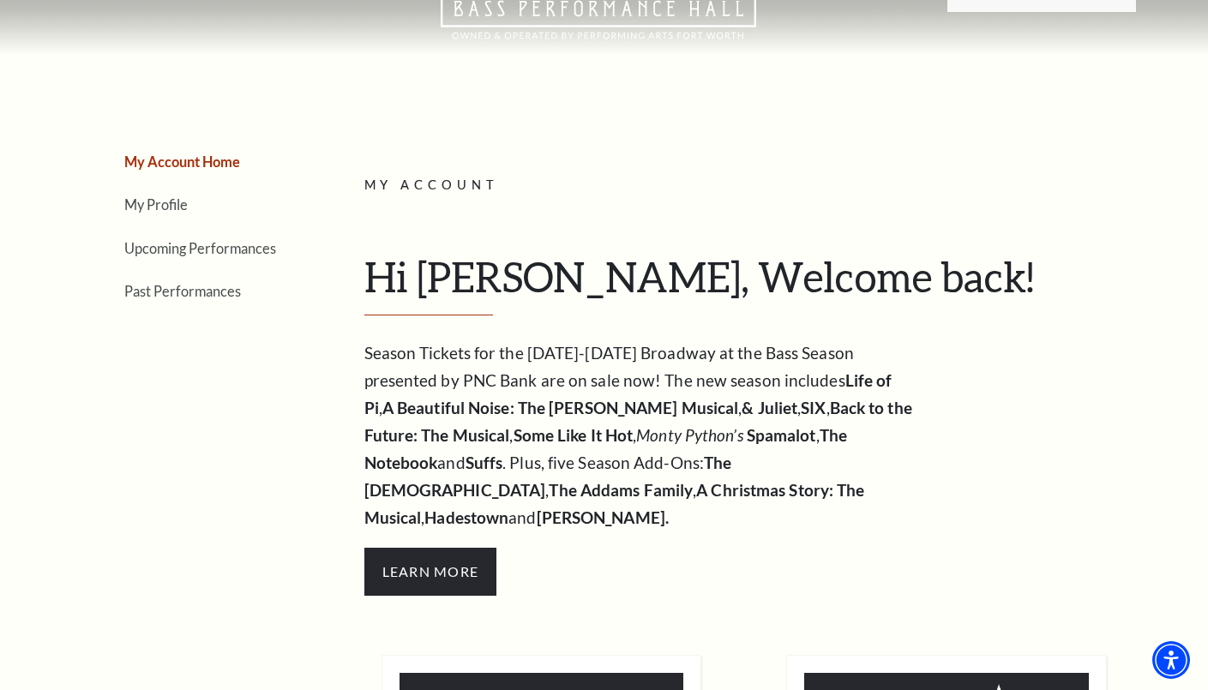
scroll to position [396, 0]
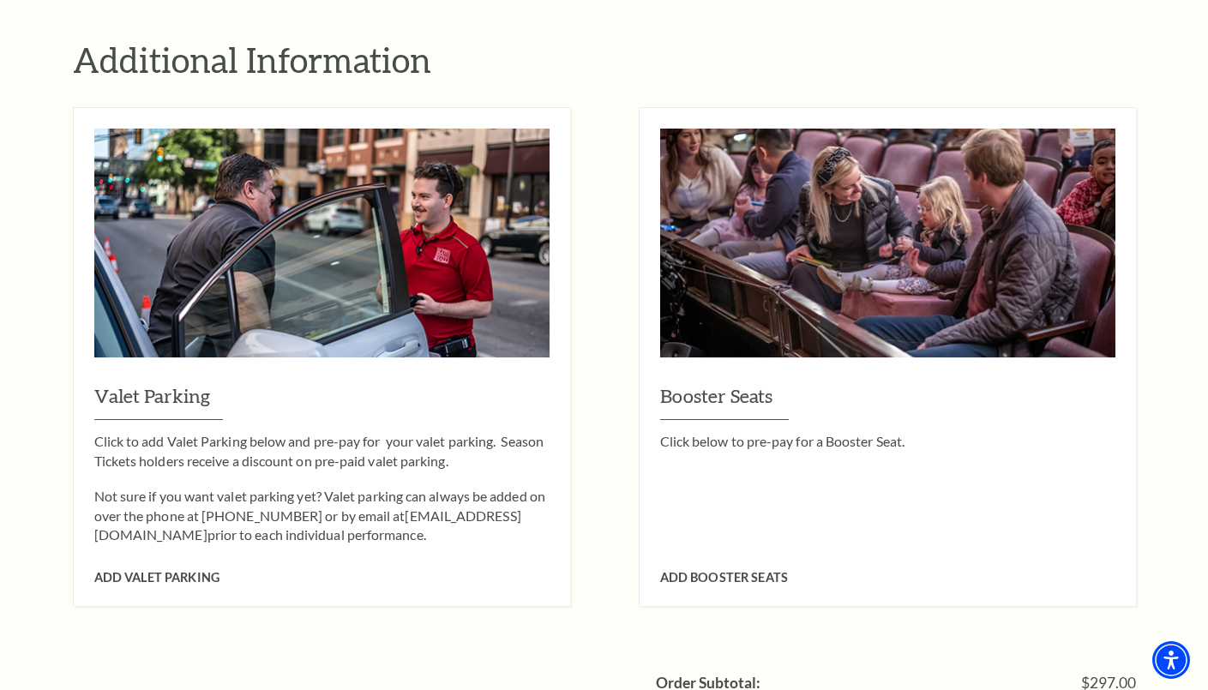
scroll to position [1543, 0]
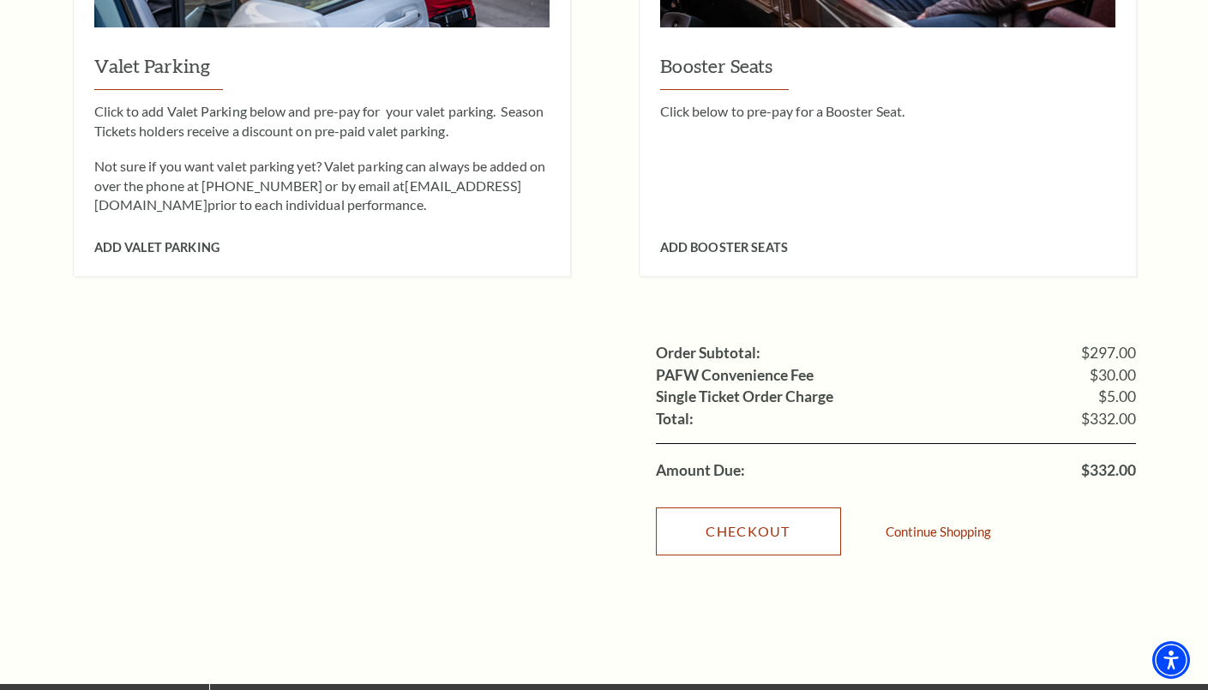
click at [765, 507] on link "Checkout" at bounding box center [748, 531] width 185 height 48
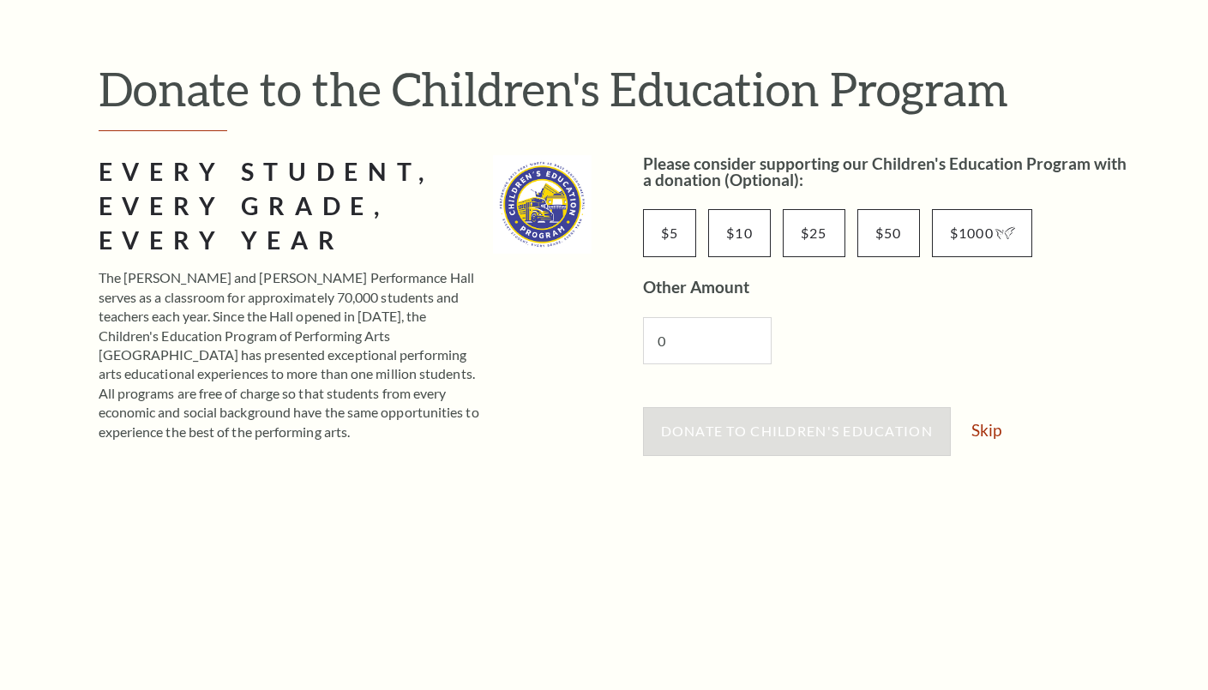
scroll to position [343, 0]
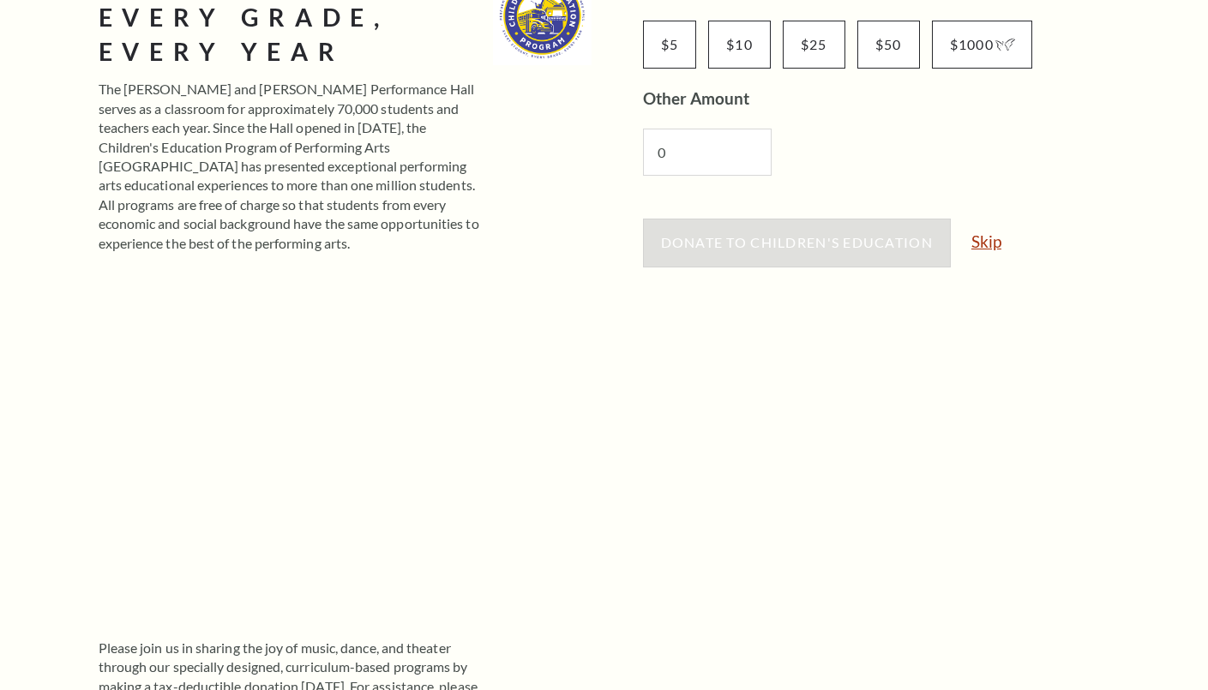
click at [977, 242] on link "Skip" at bounding box center [986, 241] width 30 height 16
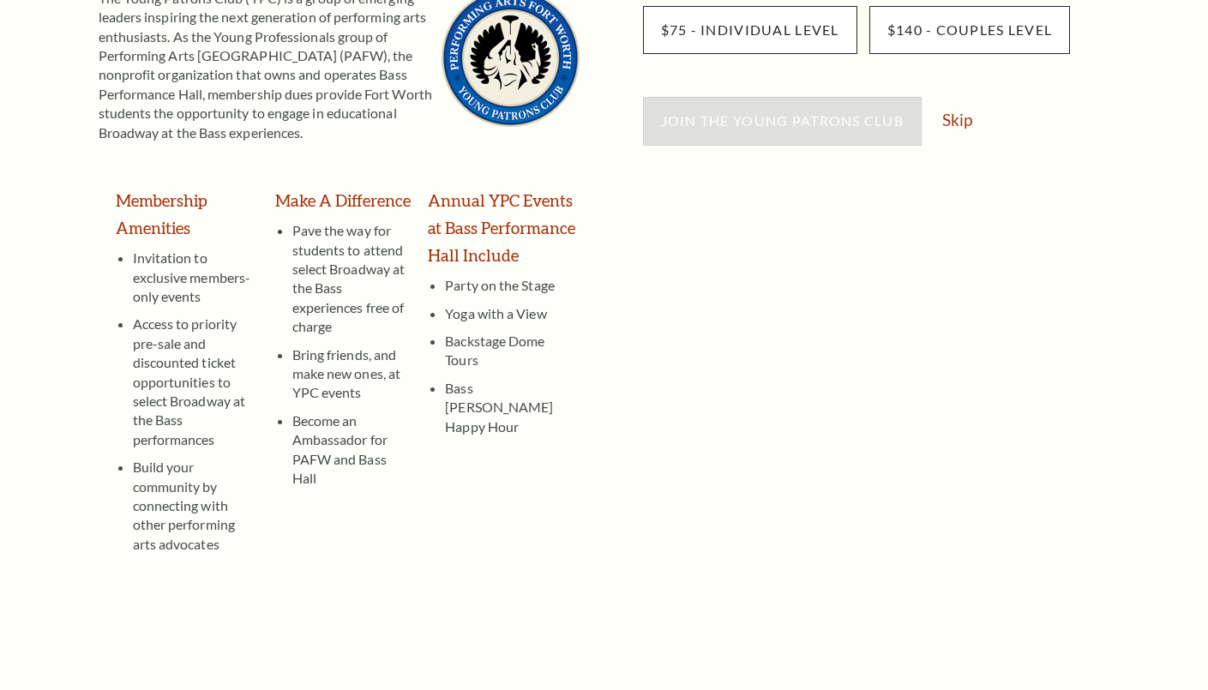
scroll to position [257, 0]
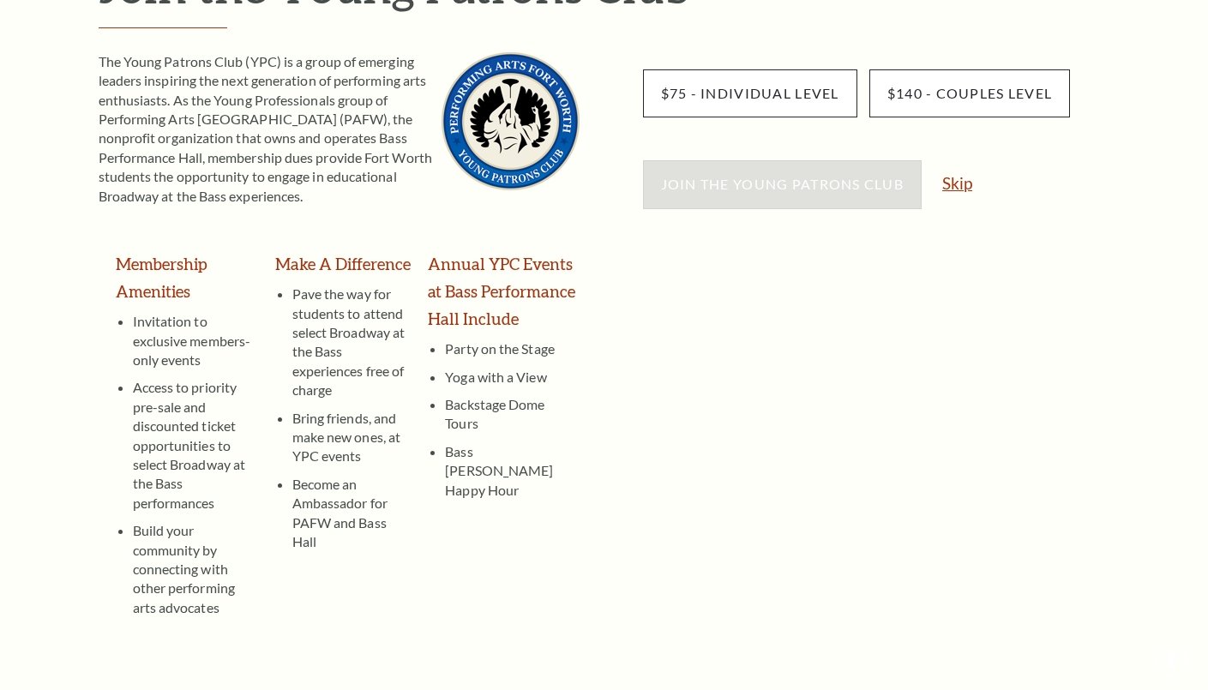
click at [946, 184] on link "Skip" at bounding box center [957, 183] width 30 height 16
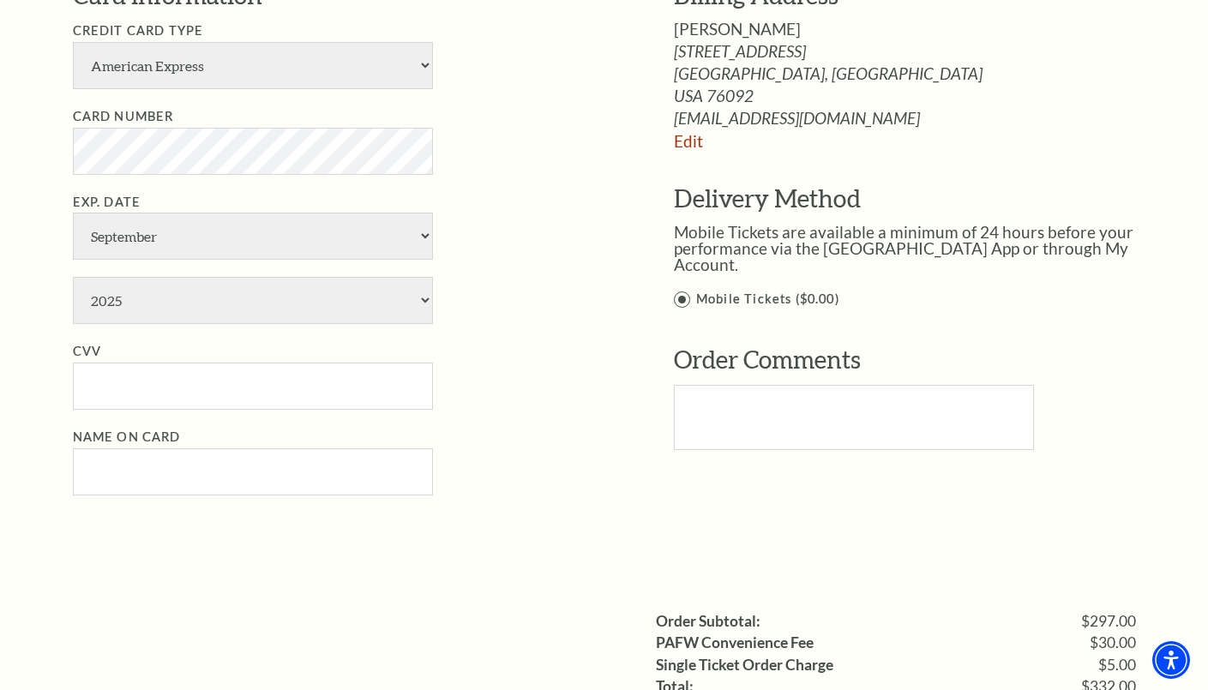
scroll to position [943, 0]
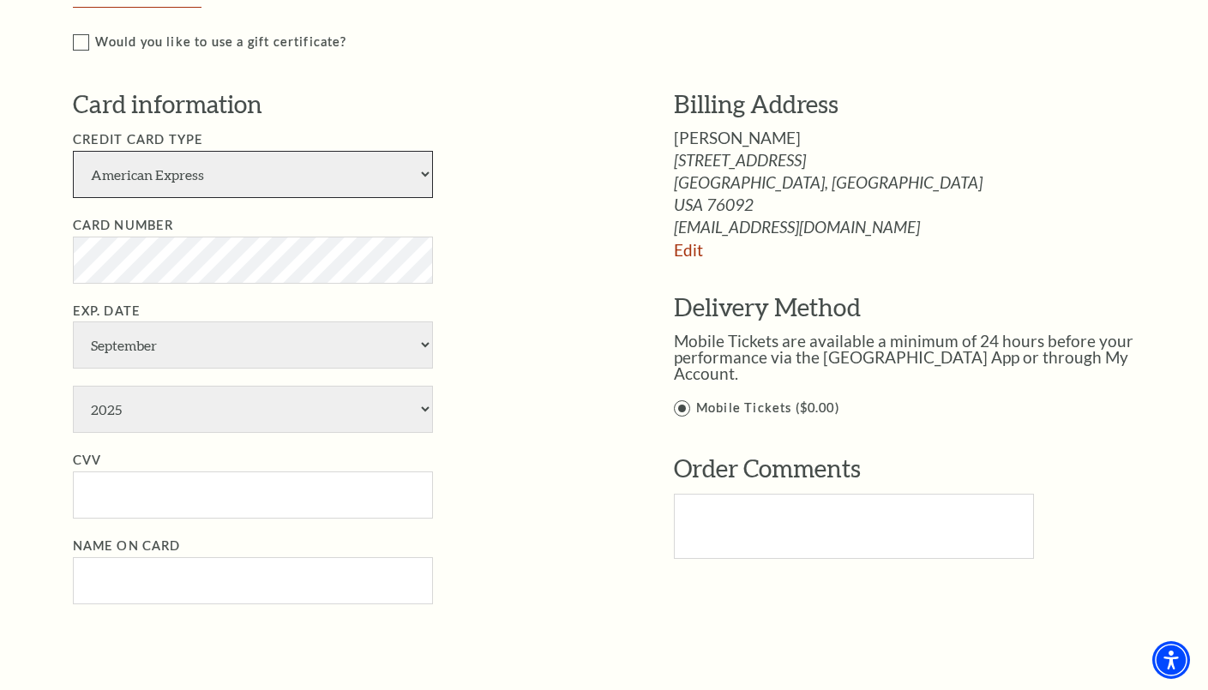
click at [287, 166] on select "American Express Visa Master Card Discover" at bounding box center [253, 174] width 360 height 47
click at [256, 175] on select "American Express Visa Master Card Discover" at bounding box center [253, 174] width 360 height 47
select select "24"
click at [73, 151] on select "American Express Visa Master Card Discover" at bounding box center [253, 174] width 360 height 47
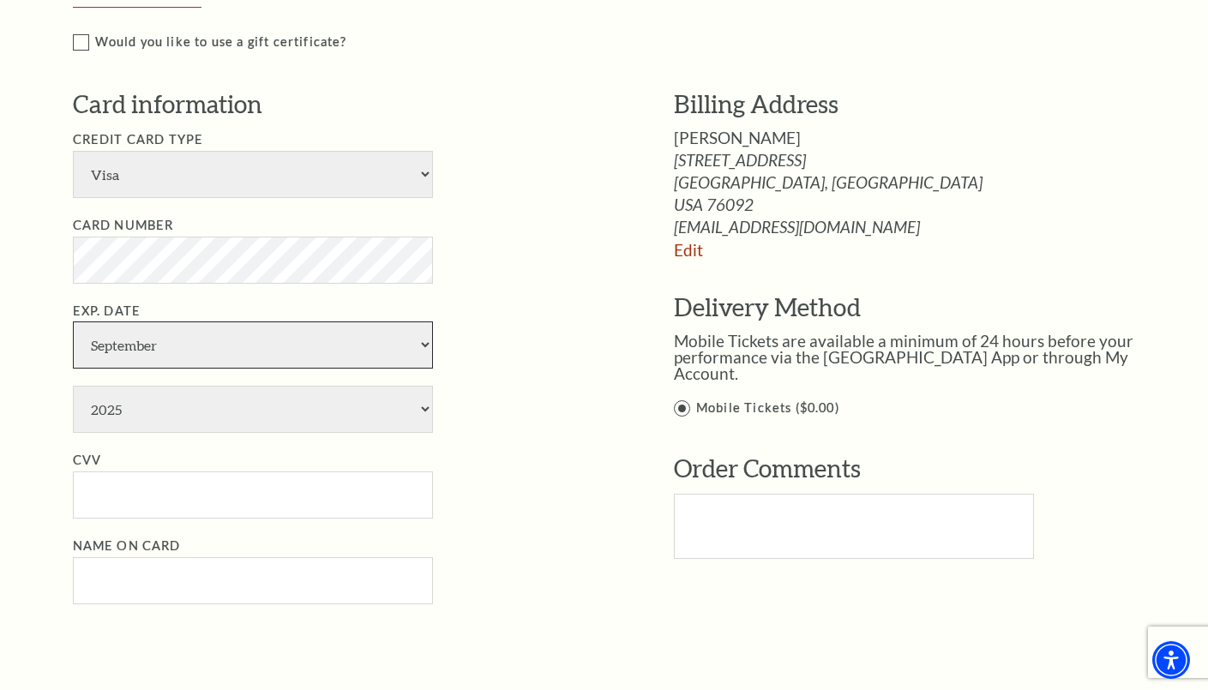
click at [200, 343] on select "January February March April May June July August September October November De…" at bounding box center [253, 344] width 360 height 47
select select "3"
click at [73, 321] on select "January February March April May June July August September October November De…" at bounding box center [253, 344] width 360 height 47
click at [188, 379] on li "Exp. Date January February March April May June July August September October N…" at bounding box center [347, 367] width 549 height 133
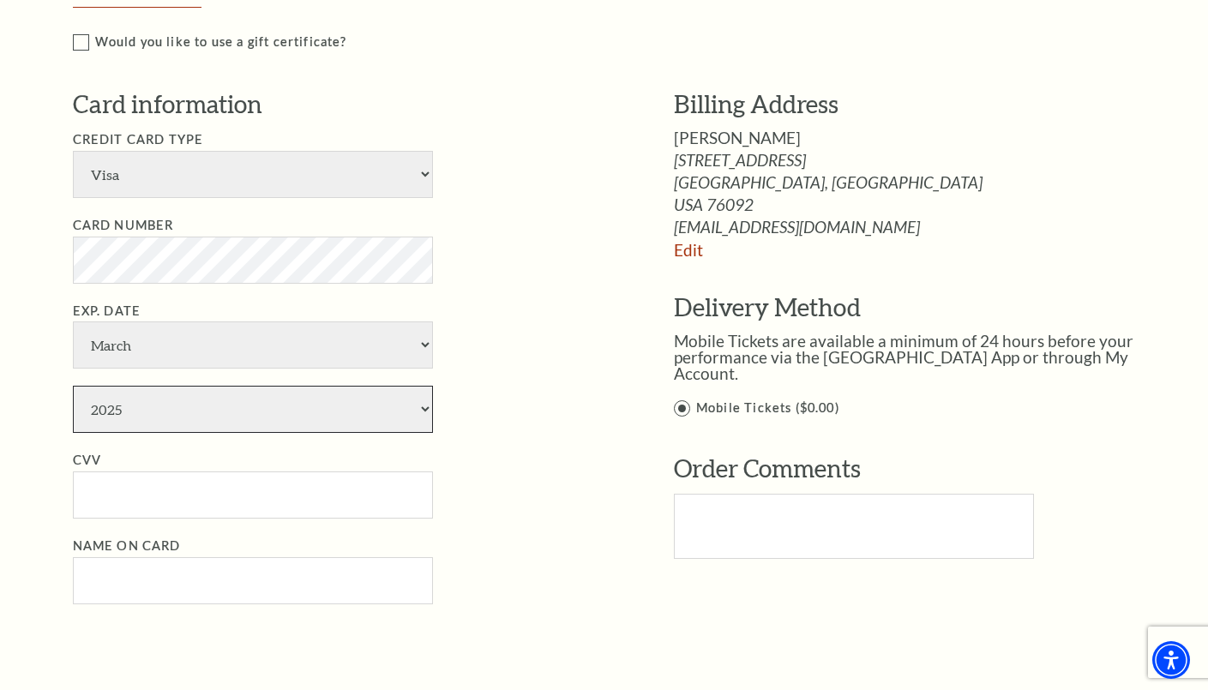
click at [189, 405] on select "2025 2026 2027 2028 2029 2030 2031 2032 2033 2034" at bounding box center [253, 409] width 360 height 47
select select "2033"
click at [73, 386] on select "2025 2026 2027 2028 2029 2030 2031 2032 2033 2034" at bounding box center [253, 409] width 360 height 47
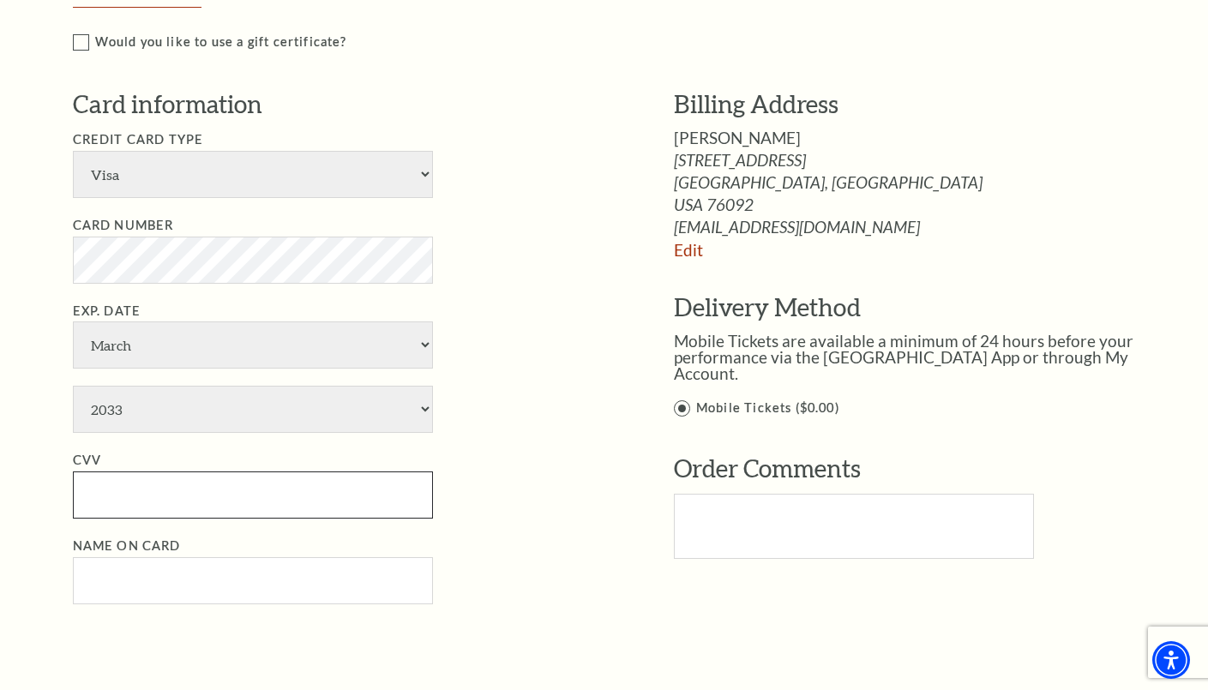
click at [153, 512] on input "CVV" at bounding box center [253, 494] width 360 height 47
type input "702"
click at [378, 556] on li "Name on Card" at bounding box center [347, 570] width 549 height 69
click at [483, 545] on li "Name on Card" at bounding box center [347, 570] width 549 height 69
click at [394, 555] on li "Name on Card" at bounding box center [347, 570] width 549 height 69
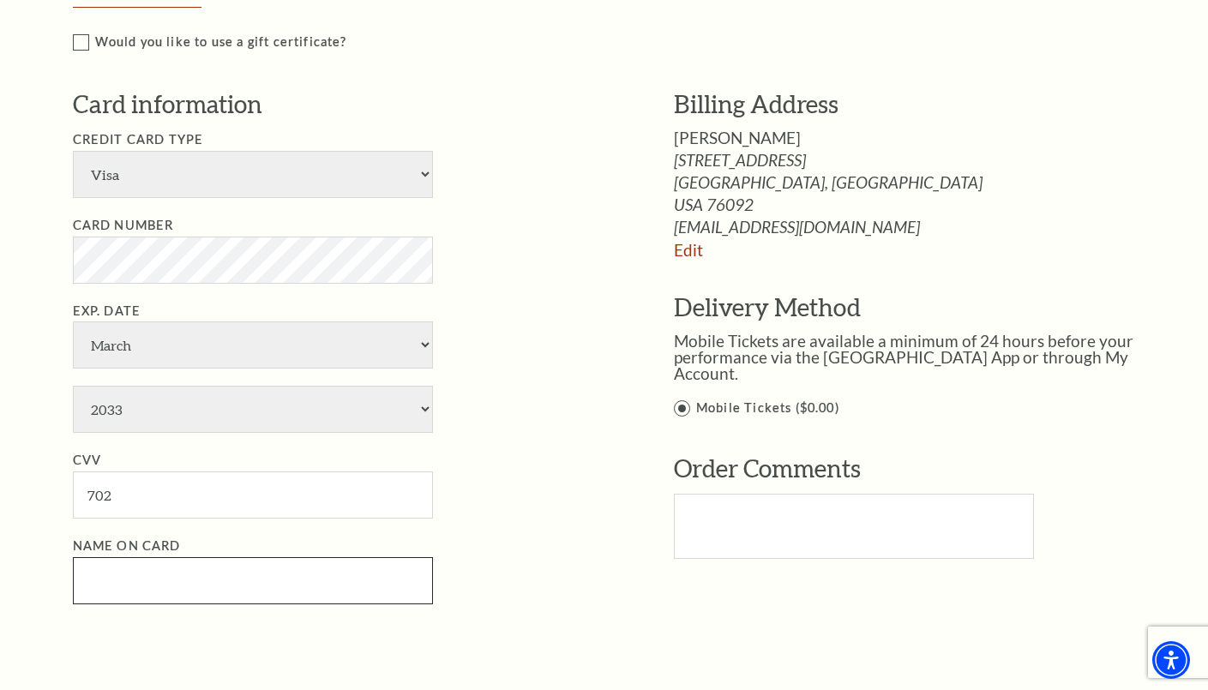
click at [377, 564] on input "Name on Card" at bounding box center [253, 580] width 360 height 47
paste input "Paul Klein"
type input "Paul Klein"
click at [585, 505] on li "CVV 702" at bounding box center [347, 484] width 549 height 69
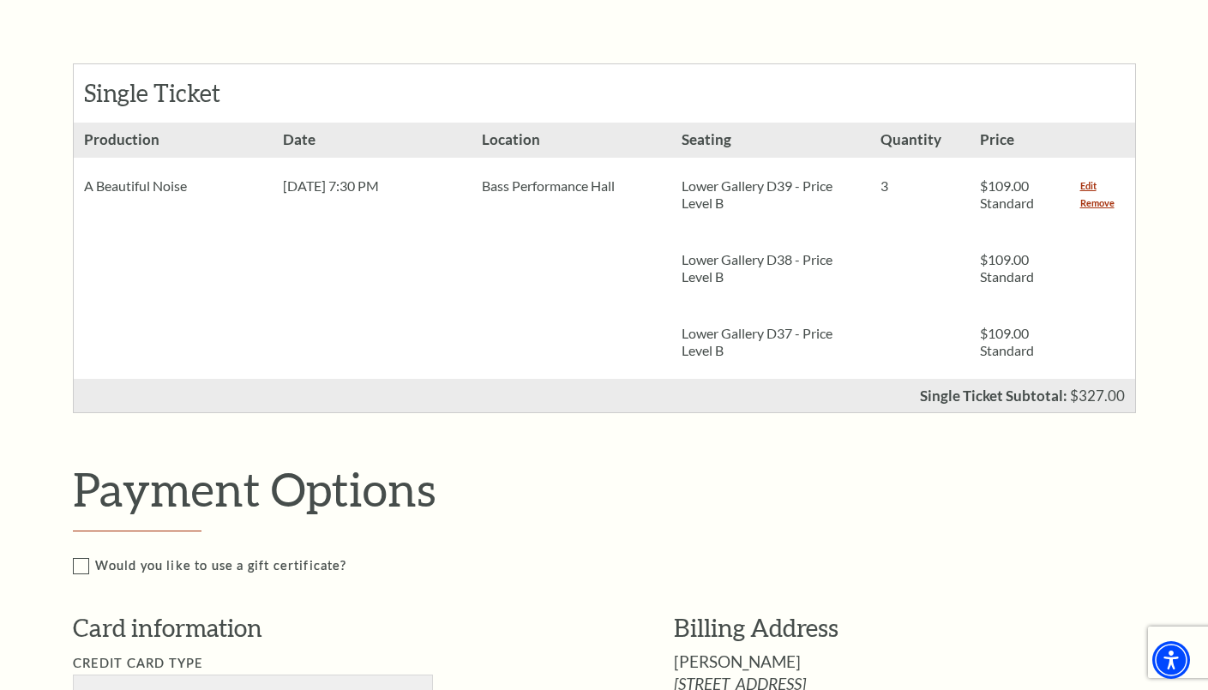
scroll to position [343, 0]
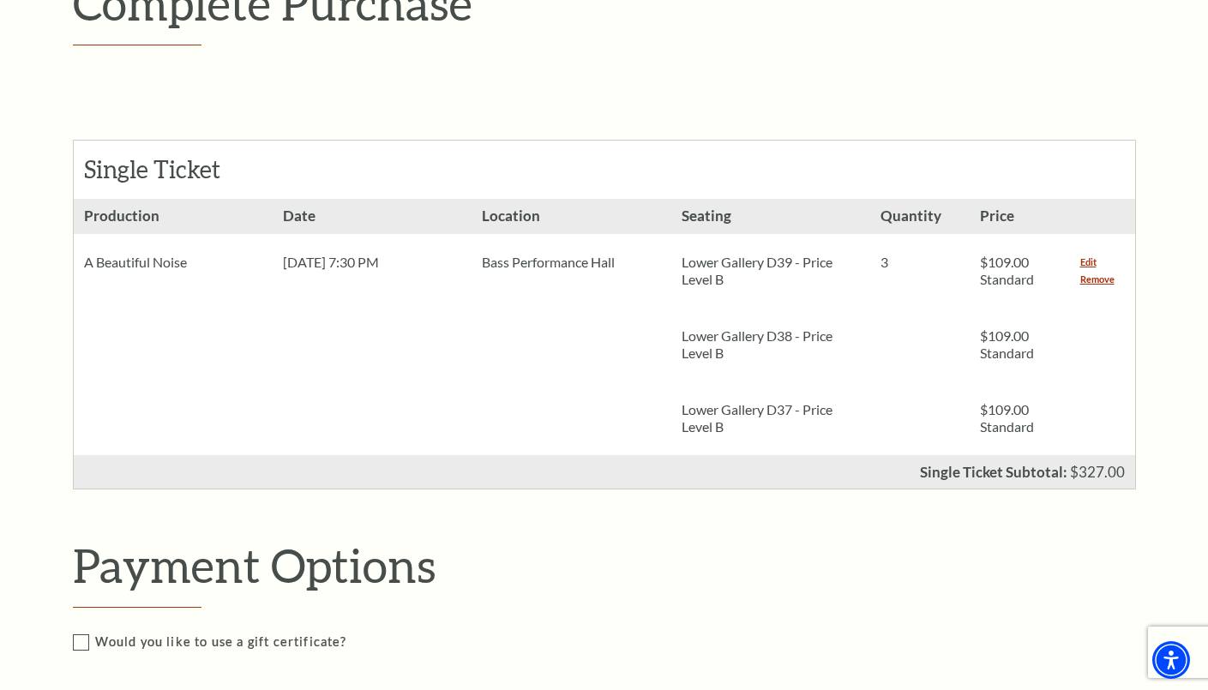
click at [438, 414] on li "Date Thu, Oct 30 2025 7:30 PM" at bounding box center [372, 327] width 199 height 256
click at [751, 310] on div "Lower Gallery D38 - Price Level B" at bounding box center [770, 345] width 199 height 74
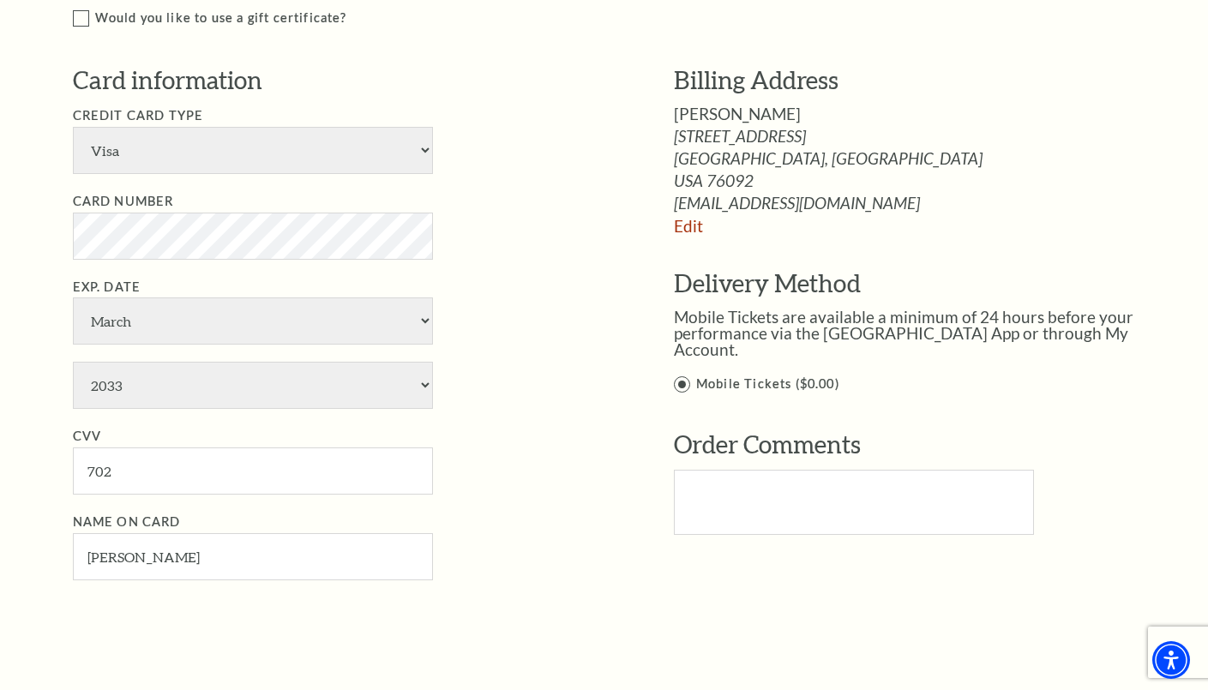
scroll to position [1371, 0]
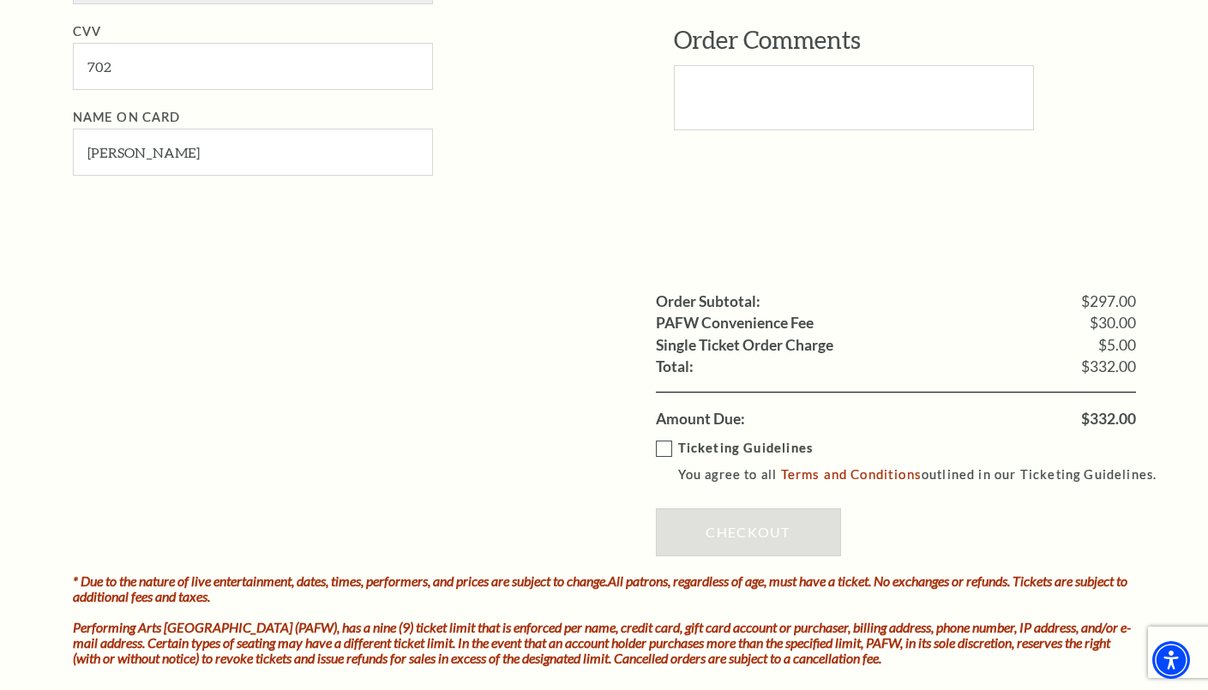
click at [691, 445] on strong "Ticketing Guidelines" at bounding box center [745, 448] width 135 height 15
click at [0, 0] on input "Ticketing Guidelines You agree to all Terms and Conditions outlined in our Tick…" at bounding box center [0, 0] width 0 height 0
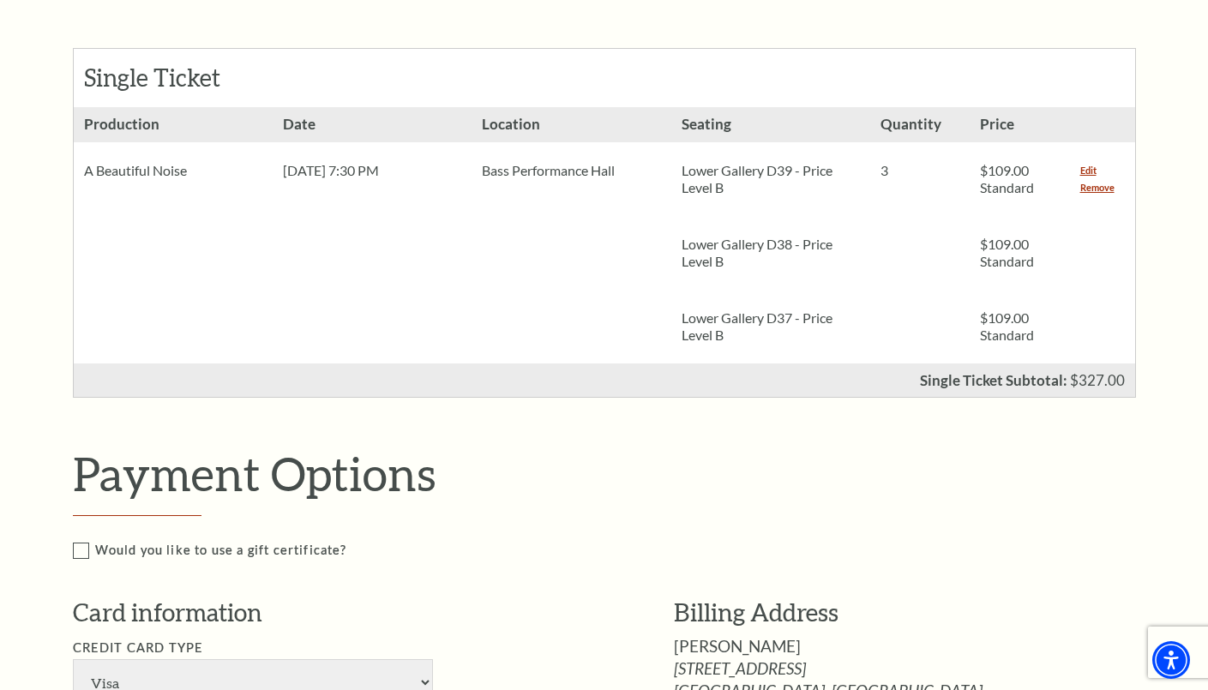
scroll to position [429, 0]
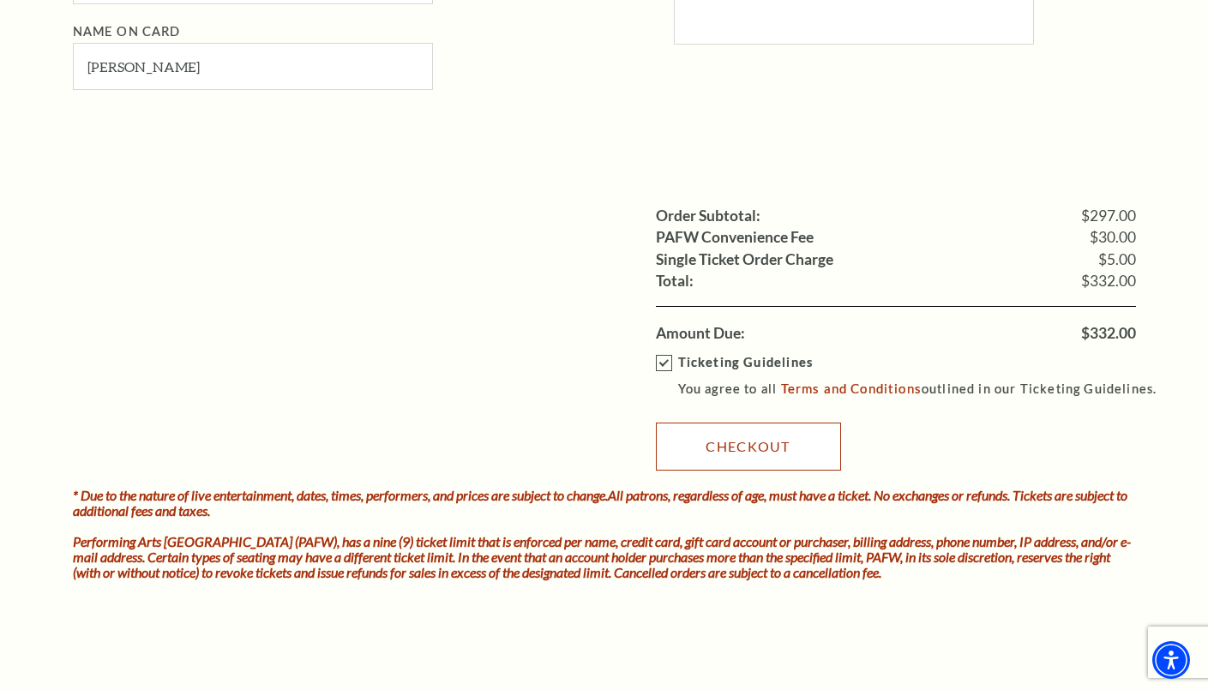
click at [705, 424] on link "Checkout" at bounding box center [748, 447] width 185 height 48
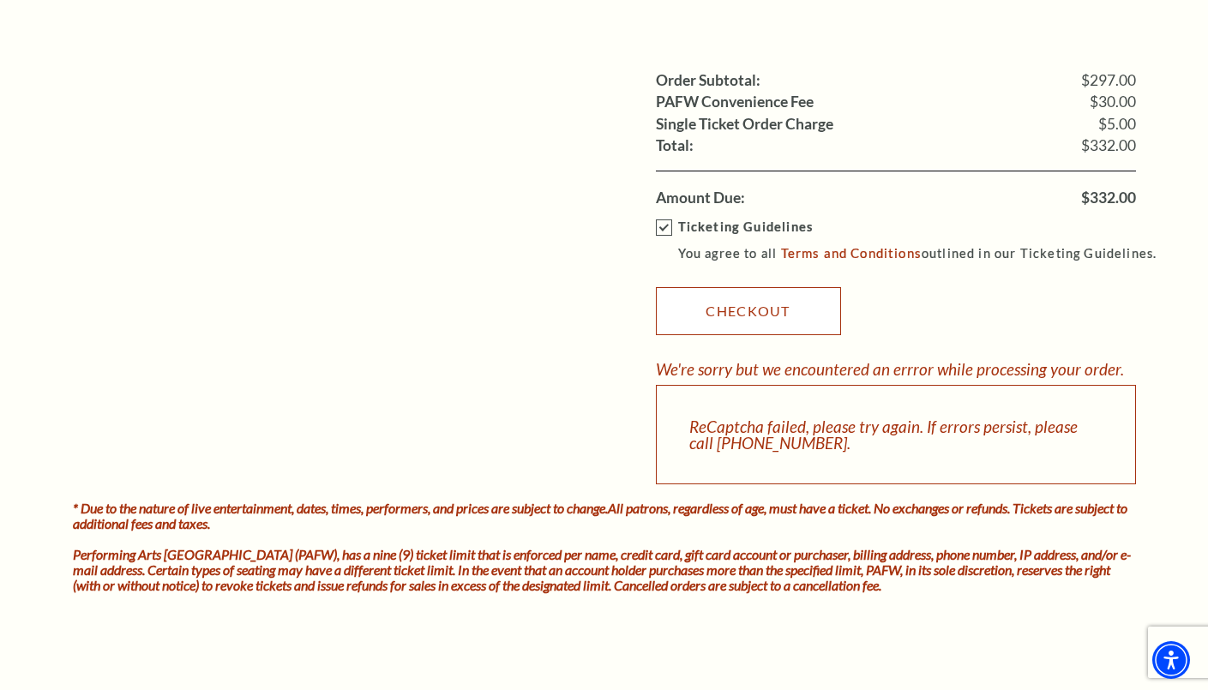
scroll to position [1714, 0]
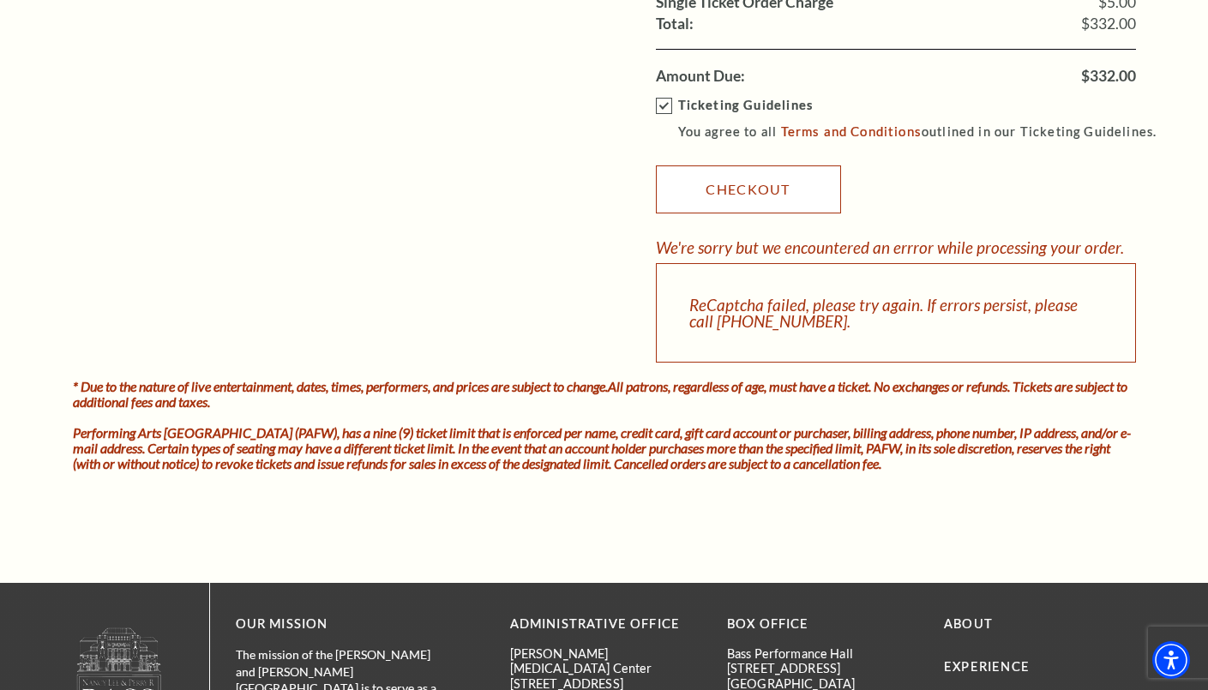
click at [694, 204] on link "Checkout" at bounding box center [748, 189] width 185 height 48
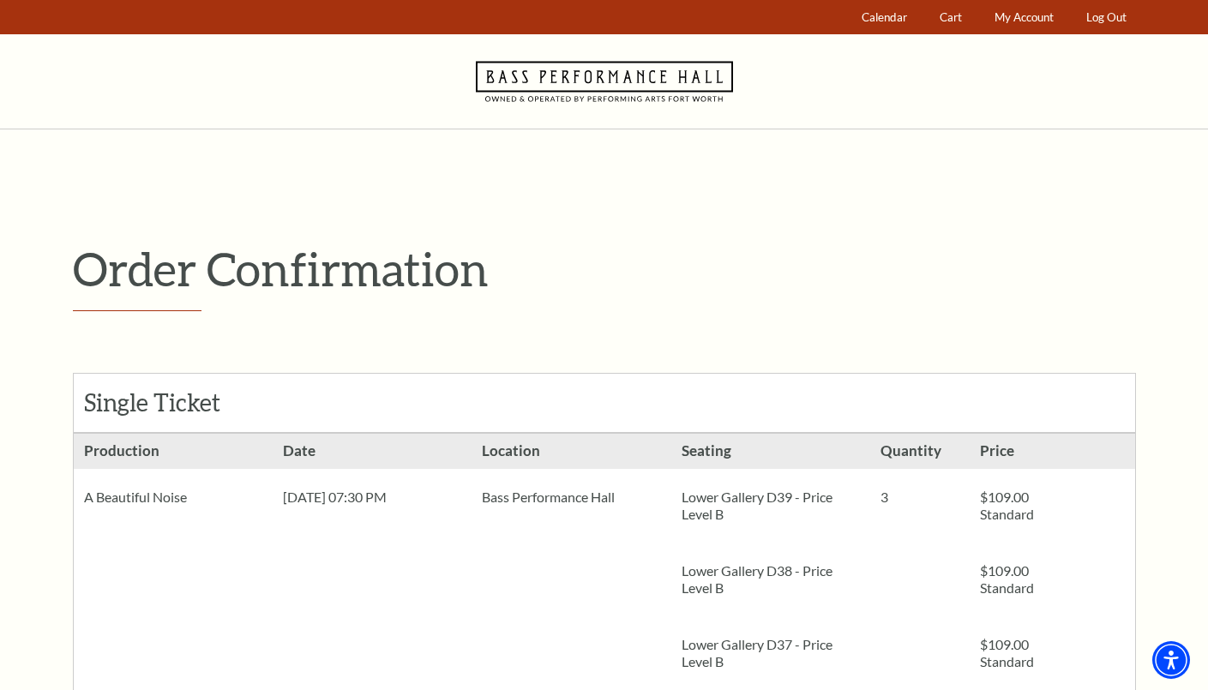
click at [622, 322] on div "Order Confirmation Single Ticket Production Lower Gallery D39 - Price Level B 3" at bounding box center [604, 624] width 1063 height 766
click at [641, 387] on div "Single Ticket" at bounding box center [604, 403] width 1061 height 58
drag, startPoint x: 644, startPoint y: 417, endPoint x: 627, endPoint y: 321, distance: 96.7
click at [640, 417] on div "Single Ticket" at bounding box center [604, 403] width 1061 height 58
